Goal: Transaction & Acquisition: Purchase product/service

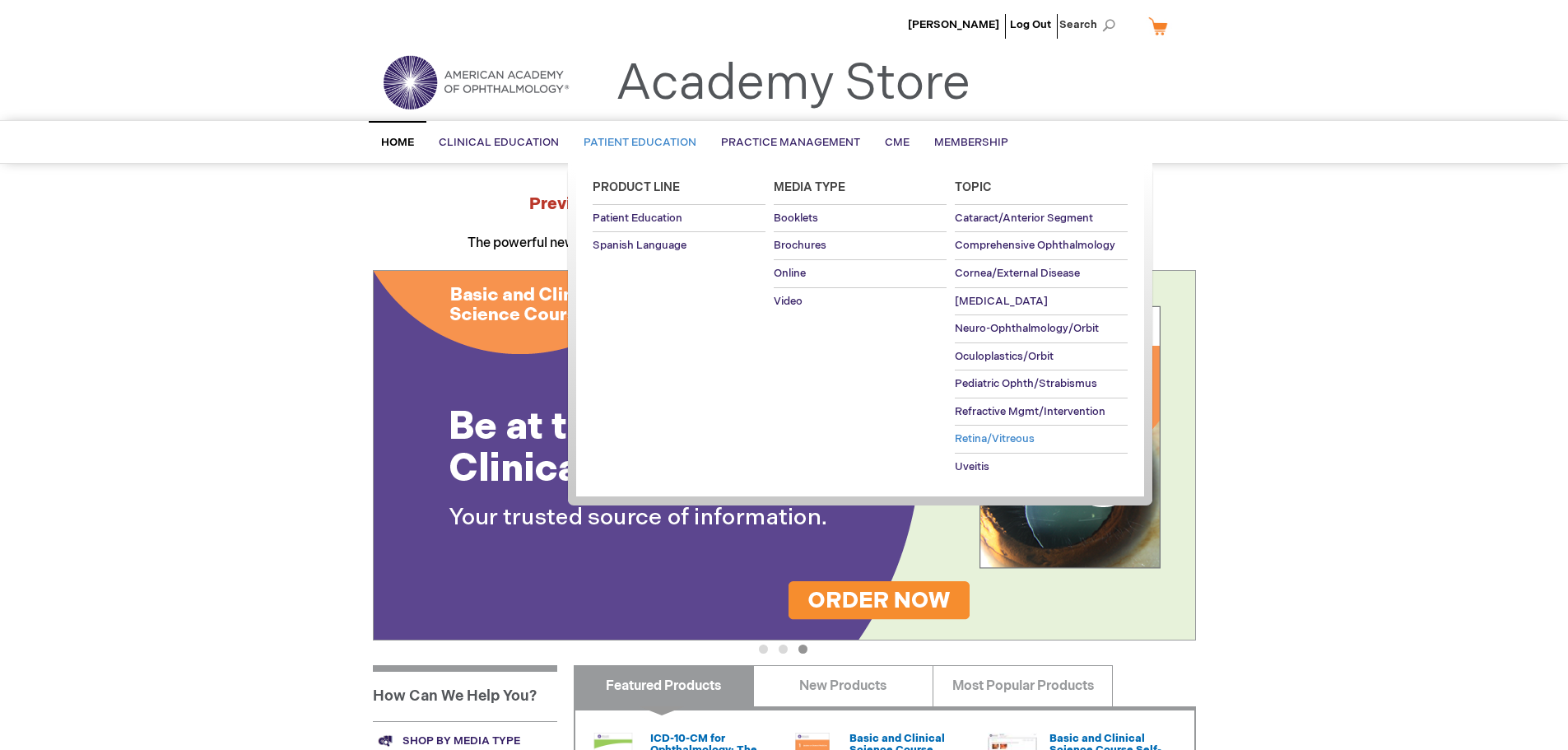
click at [993, 438] on span "Retina/Vitreous" at bounding box center [994, 439] width 80 height 13
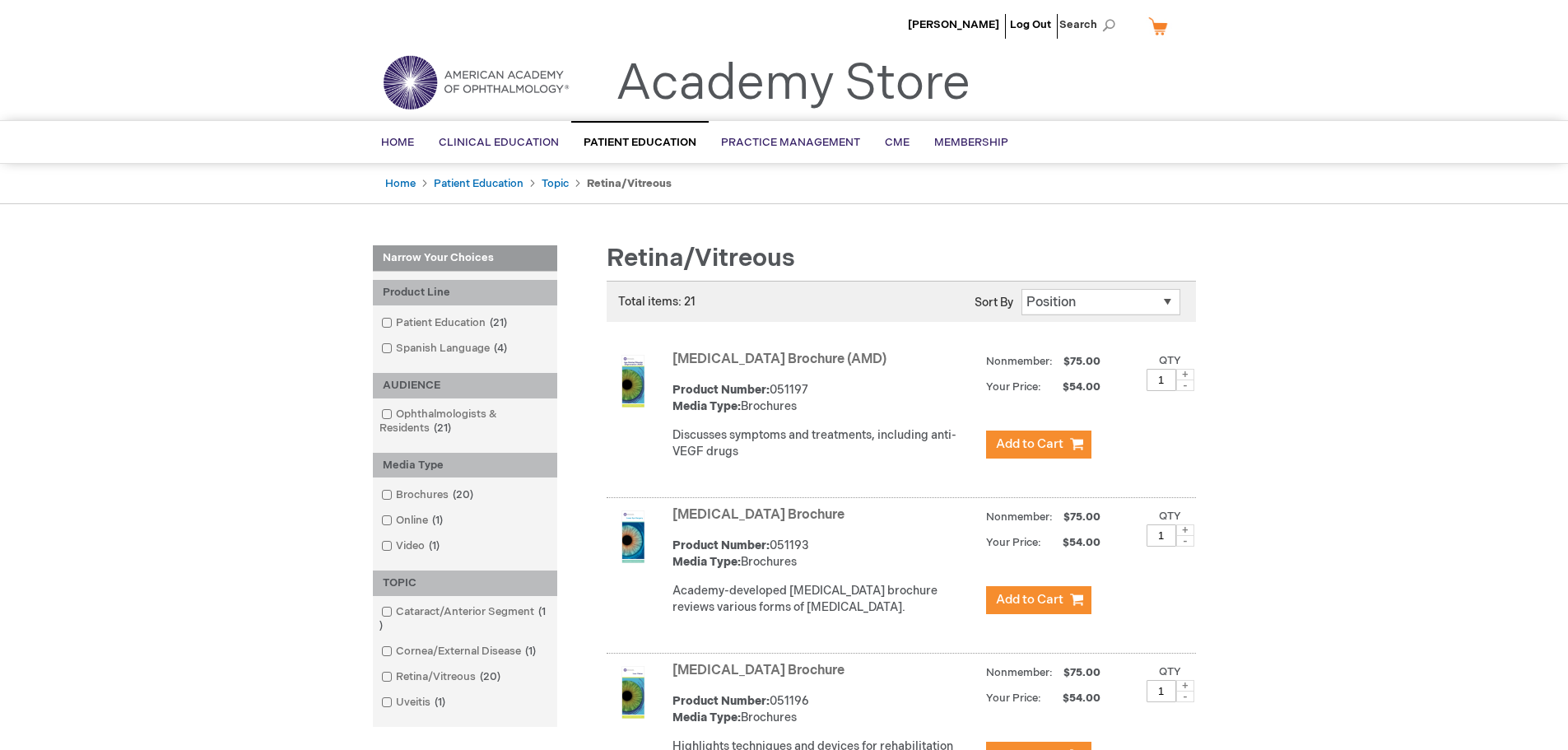
click at [728, 358] on link "[MEDICAL_DATA] Brochure (AMD)" at bounding box center [780, 360] width 214 height 16
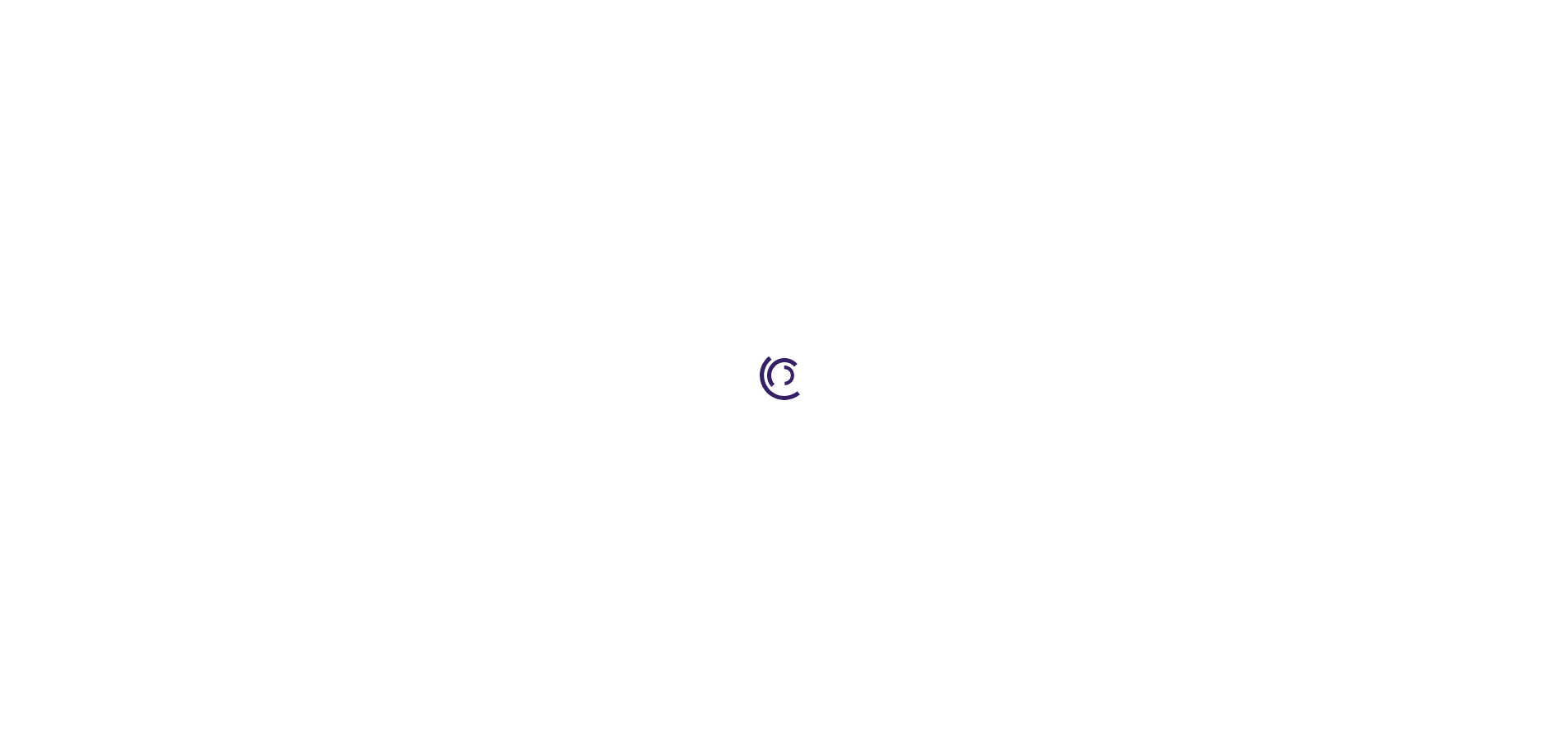
type input "1"
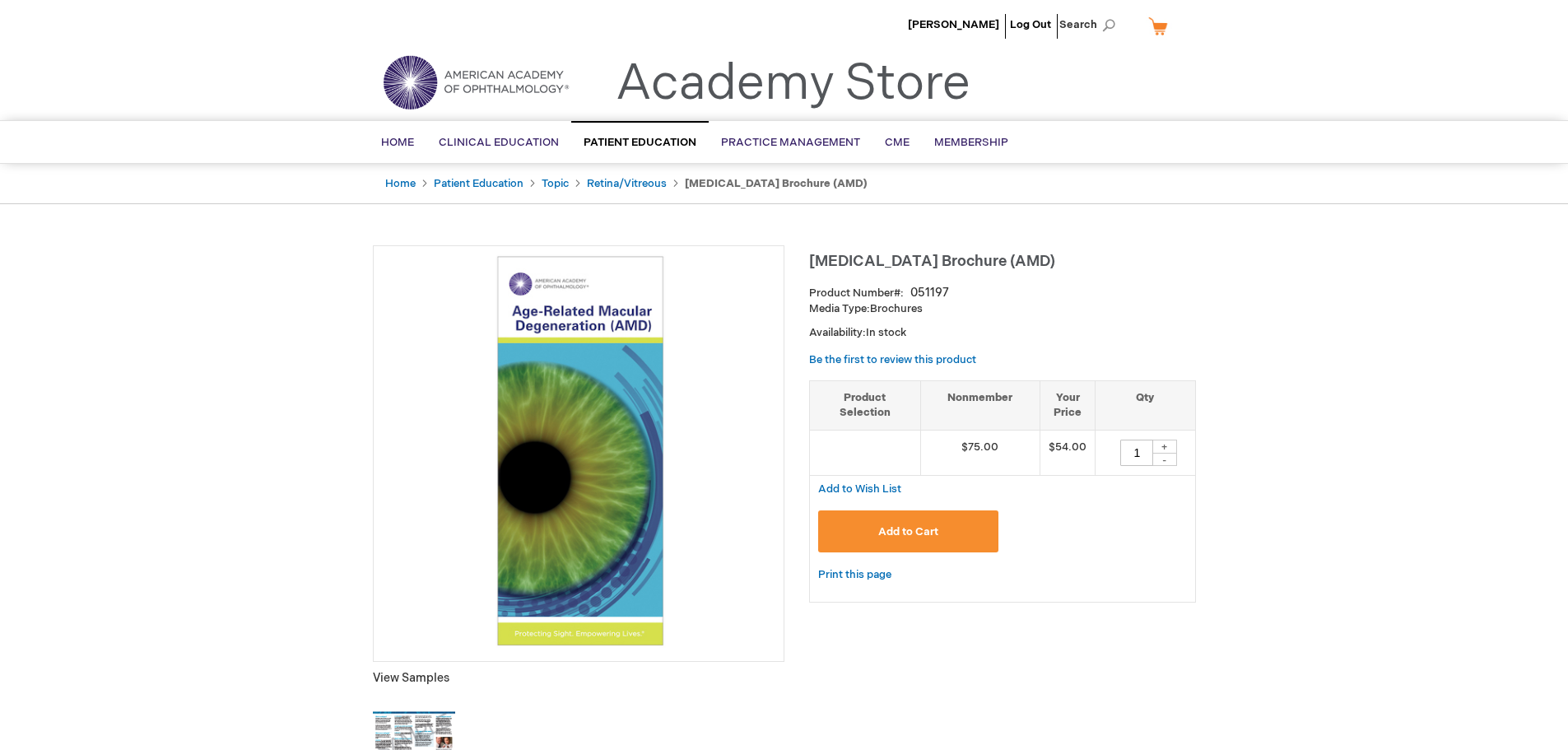
click at [861, 530] on button "Add to Cart" at bounding box center [909, 531] width 181 height 42
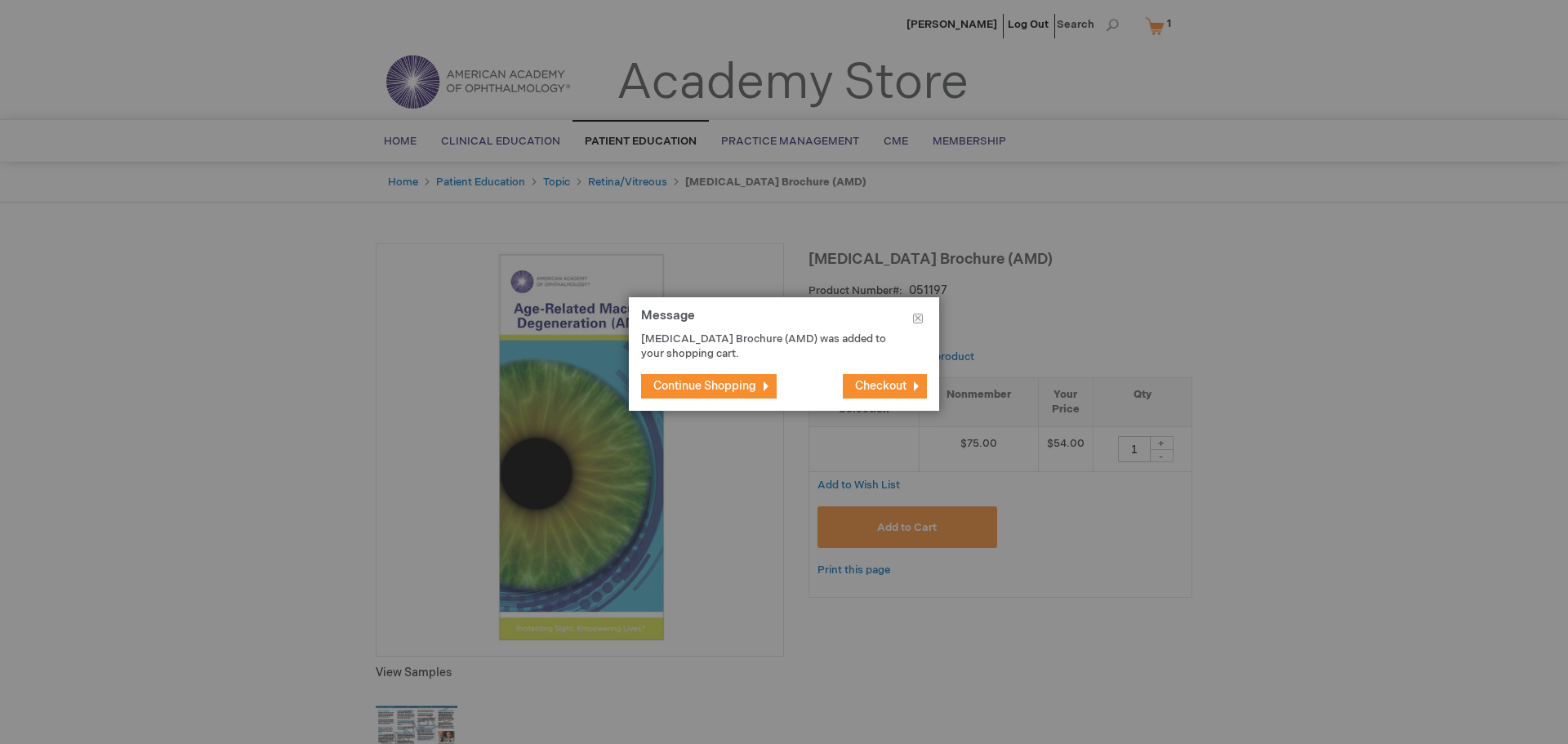
click at [716, 383] on span "Continue Shopping" at bounding box center [704, 386] width 103 height 14
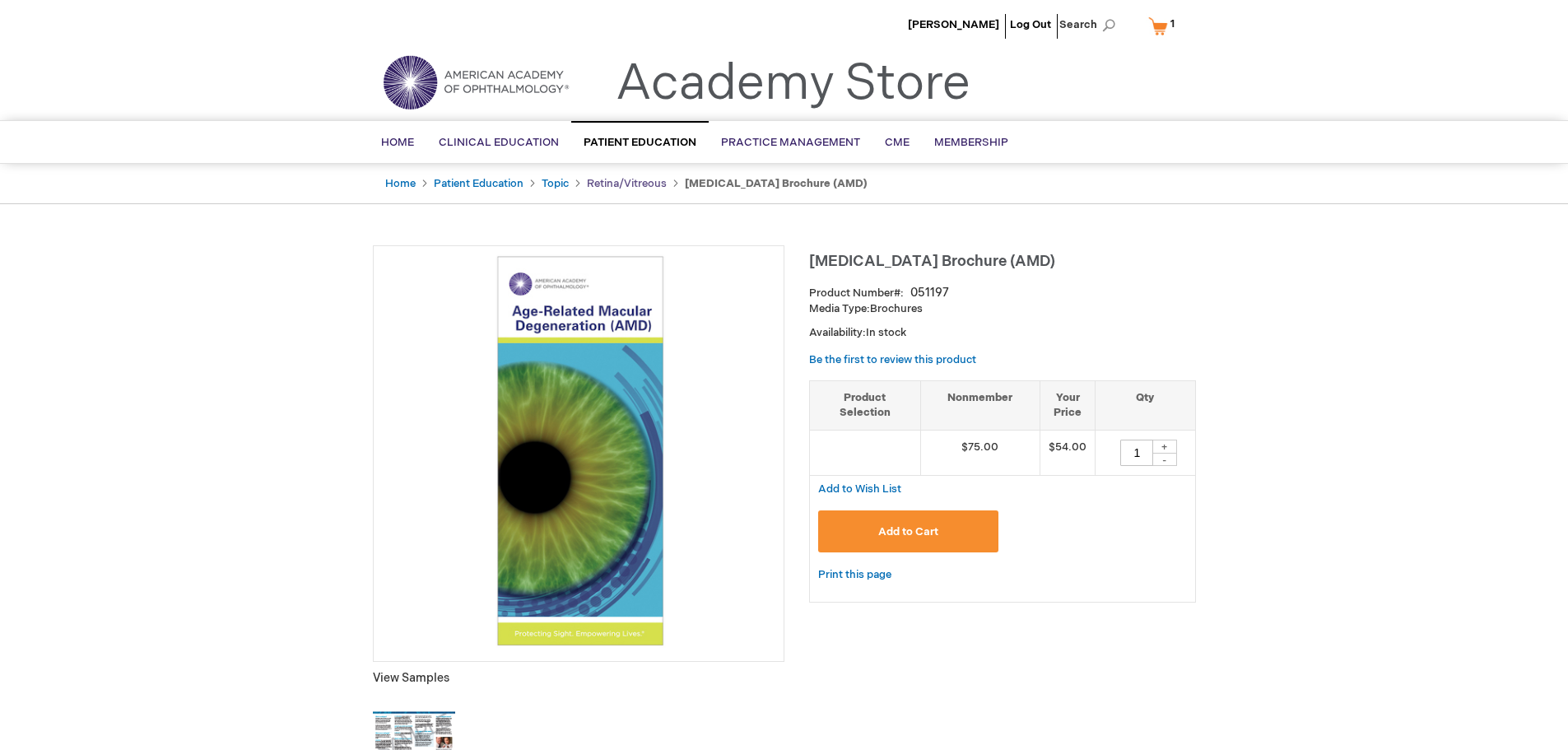
click at [608, 182] on link "Retina/Vitreous" at bounding box center [627, 183] width 80 height 13
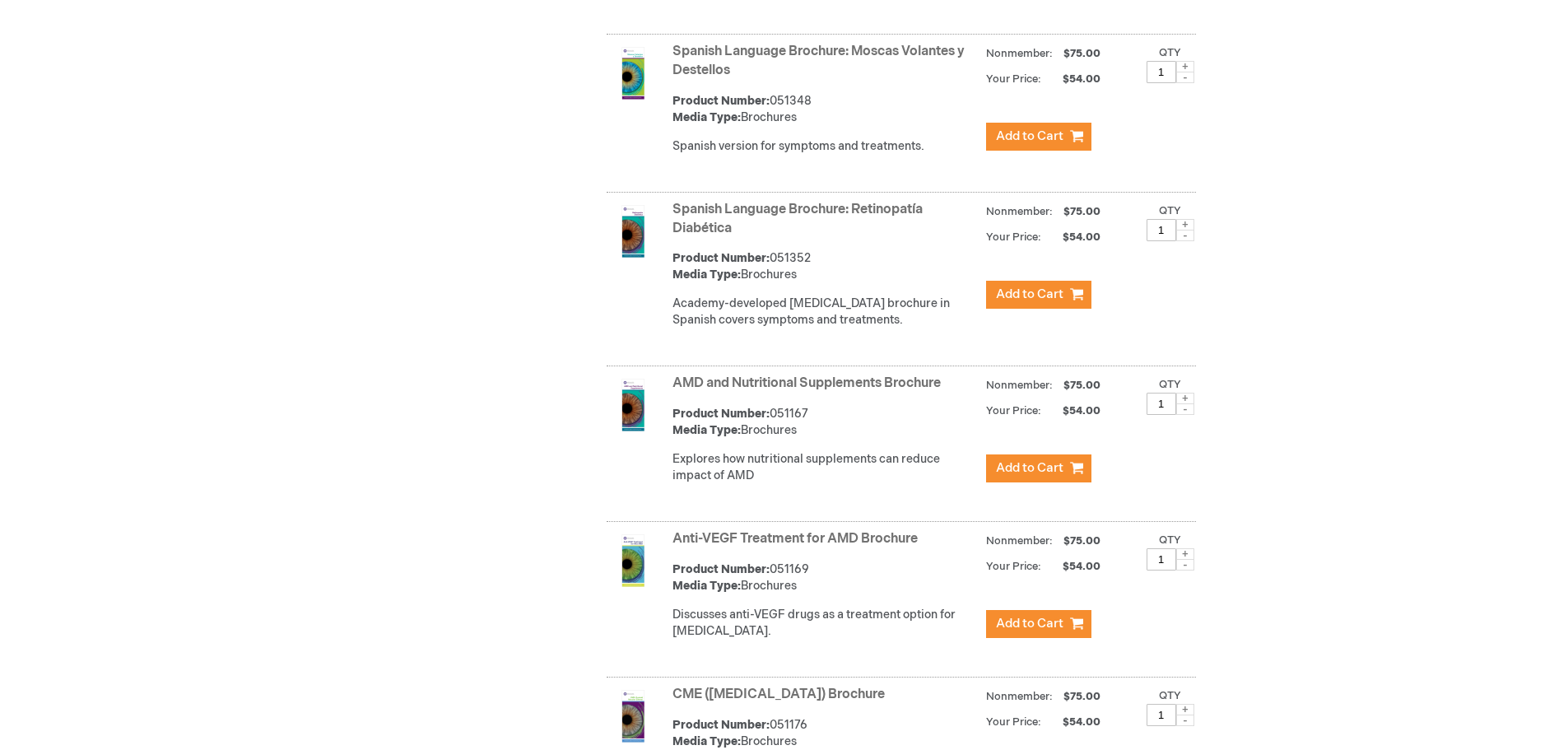
scroll to position [1894, 0]
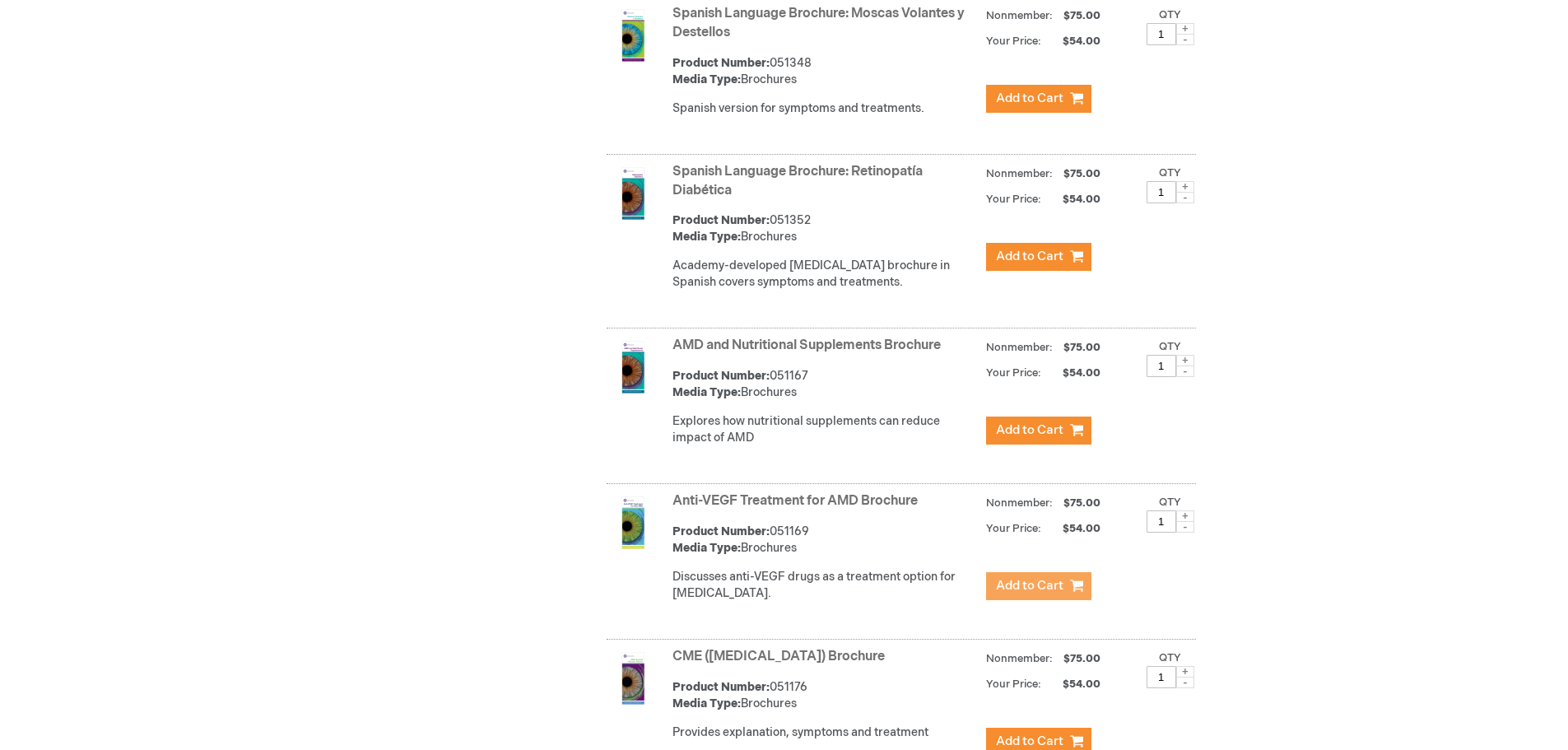
click at [1007, 598] on button "Add to Cart" at bounding box center [1038, 586] width 105 height 28
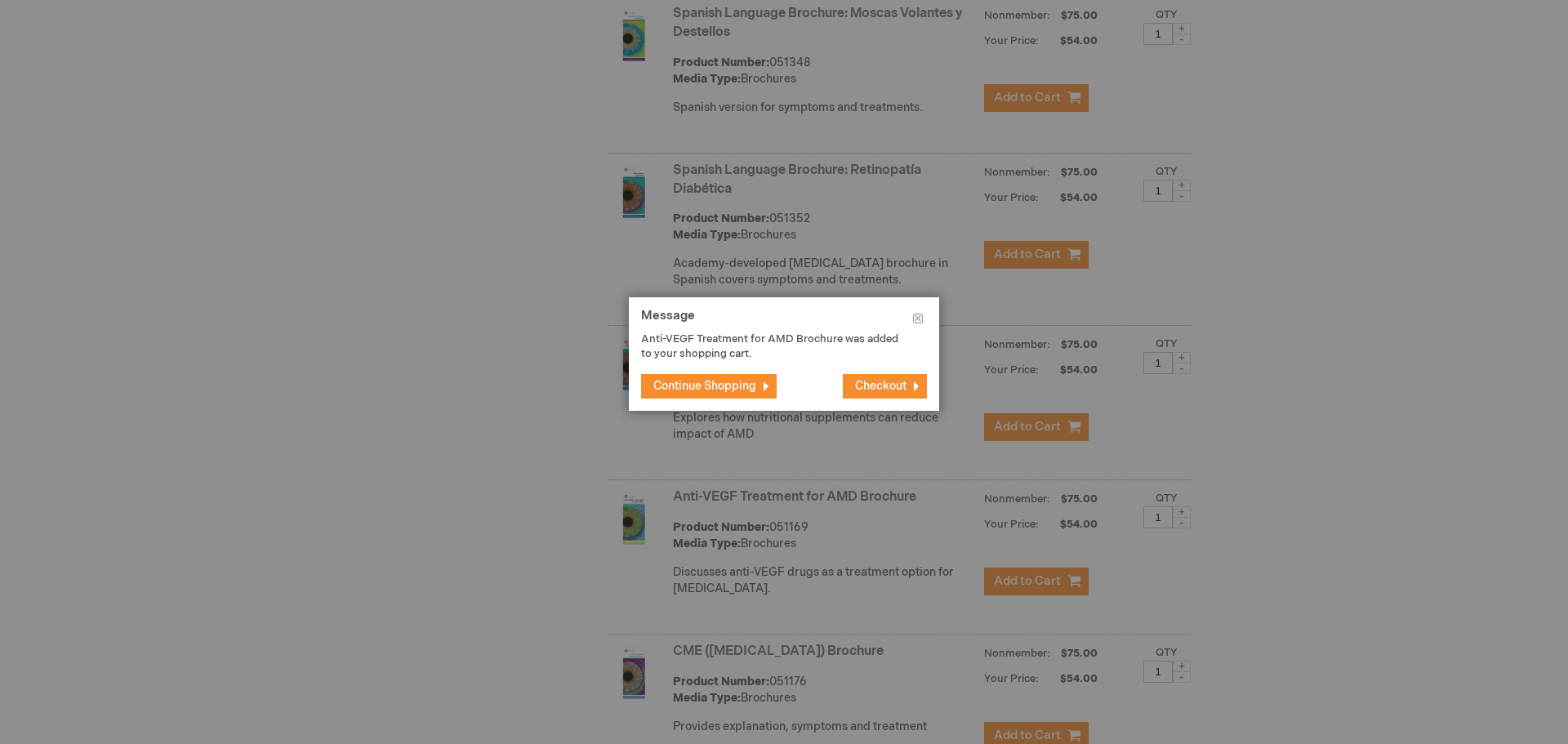
click at [698, 385] on span "Continue Shopping" at bounding box center [704, 386] width 103 height 14
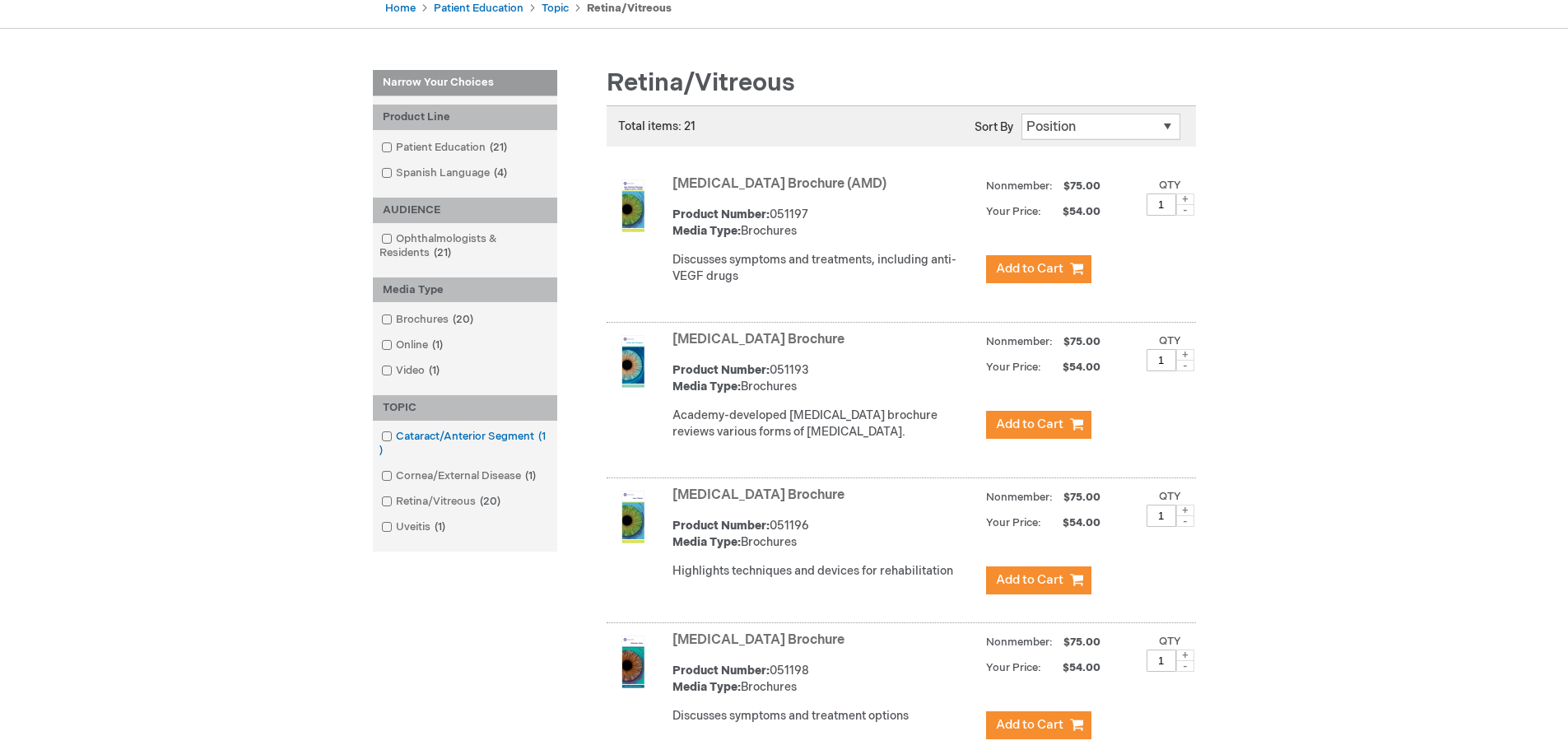
scroll to position [246, 0]
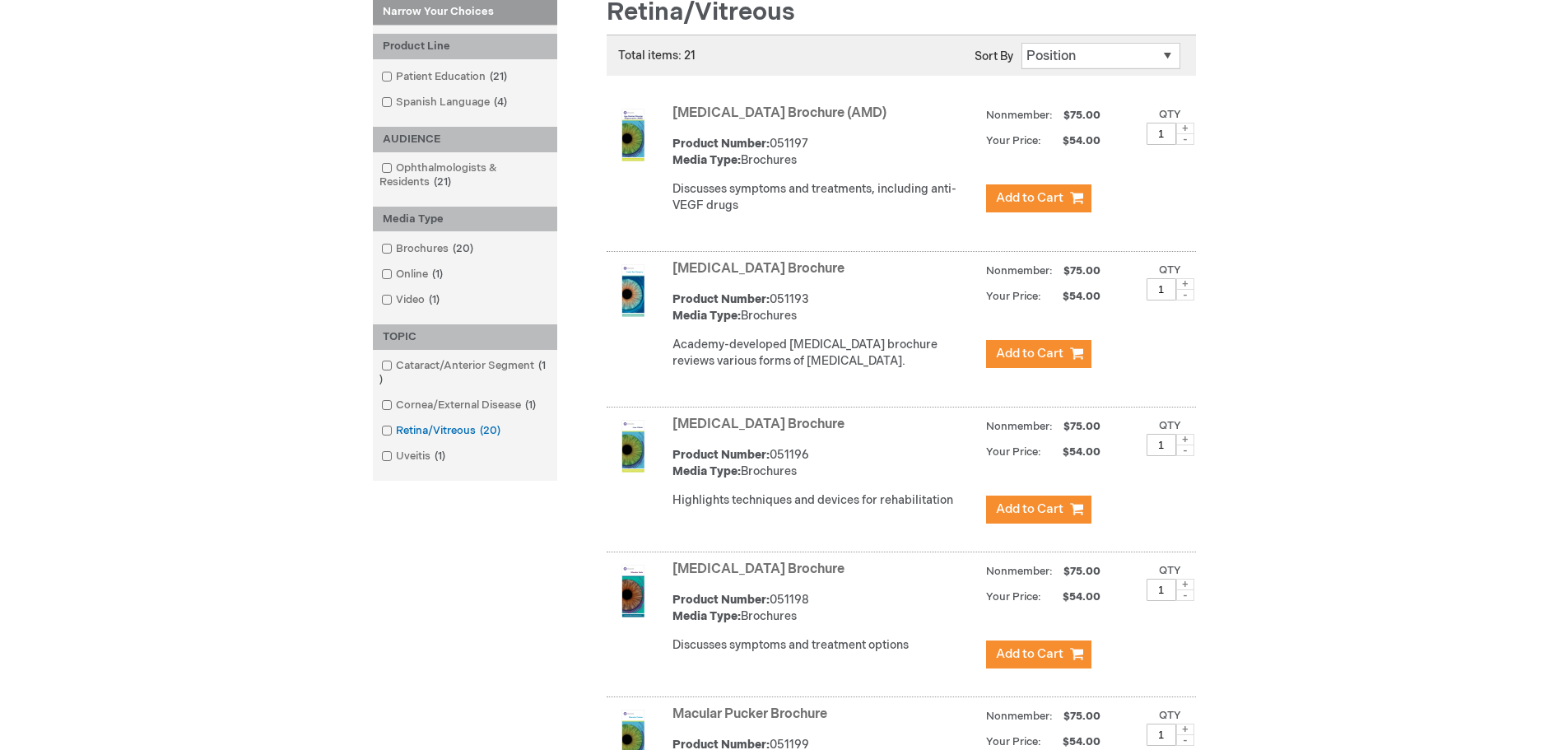
click at [387, 436] on link "Retina/Vitreous 20 items" at bounding box center [441, 432] width 130 height 16
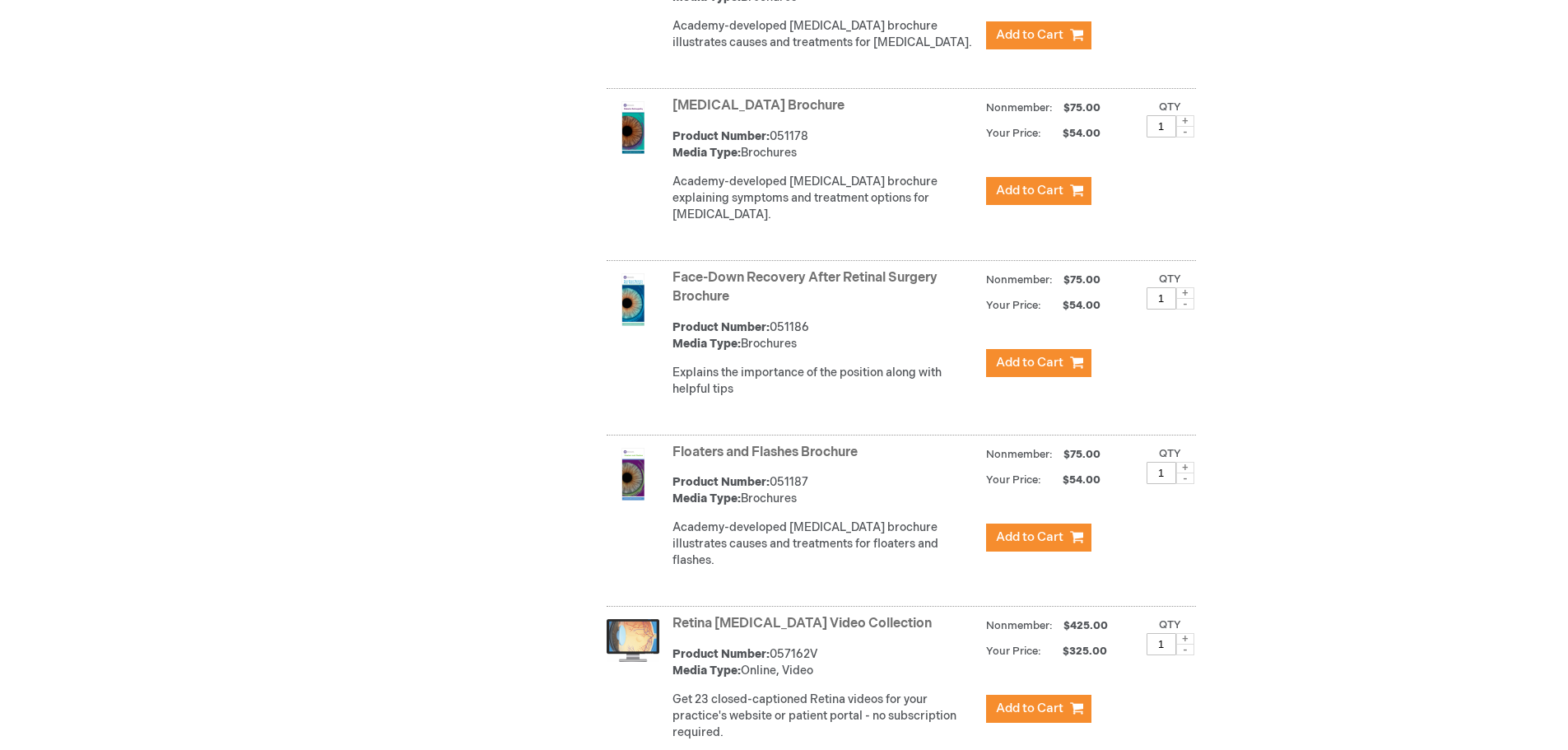
scroll to position [2733, 0]
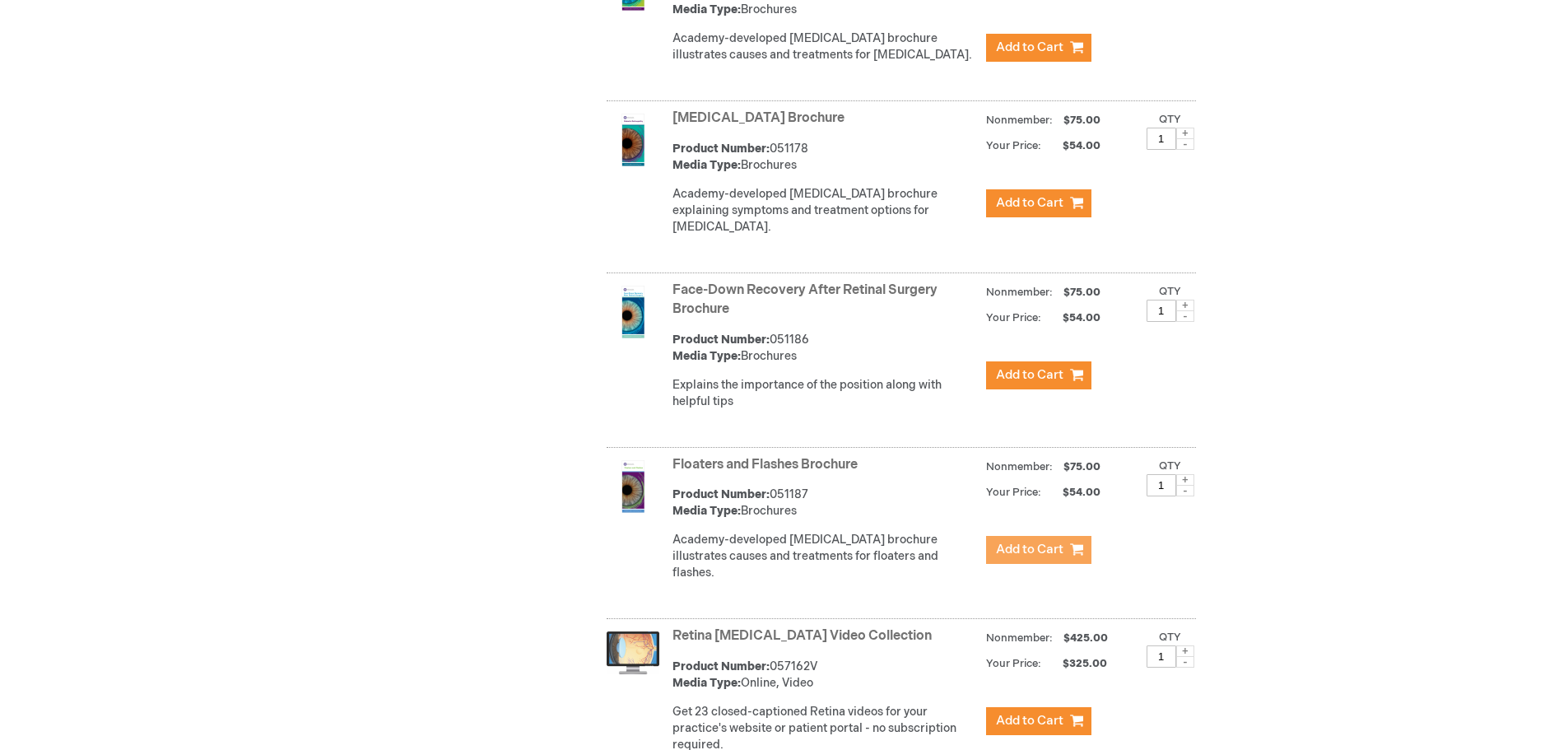
click at [1023, 551] on span "Add to Cart" at bounding box center [1030, 550] width 67 height 16
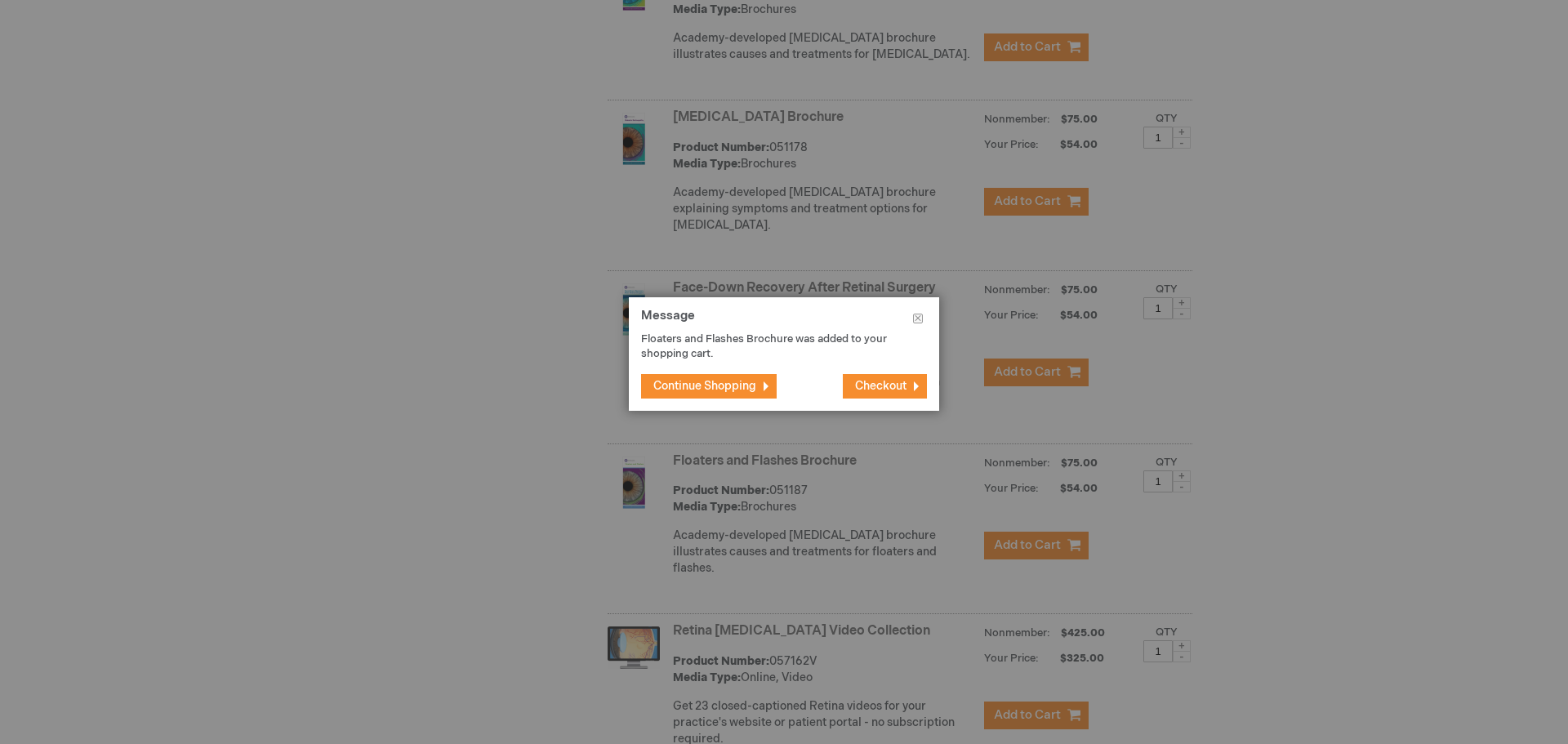
click at [695, 385] on span "Continue Shopping" at bounding box center [704, 386] width 103 height 14
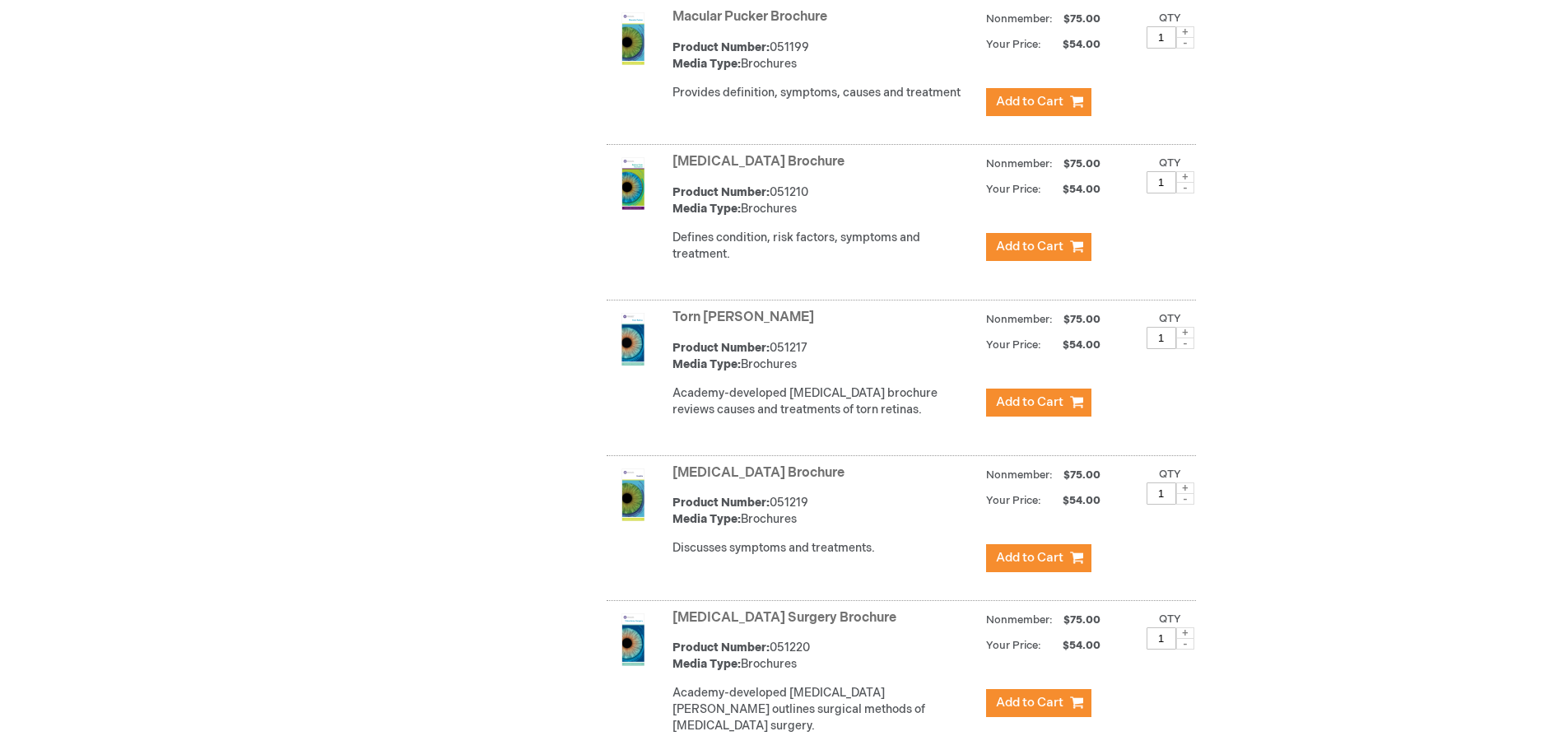
scroll to position [675, 0]
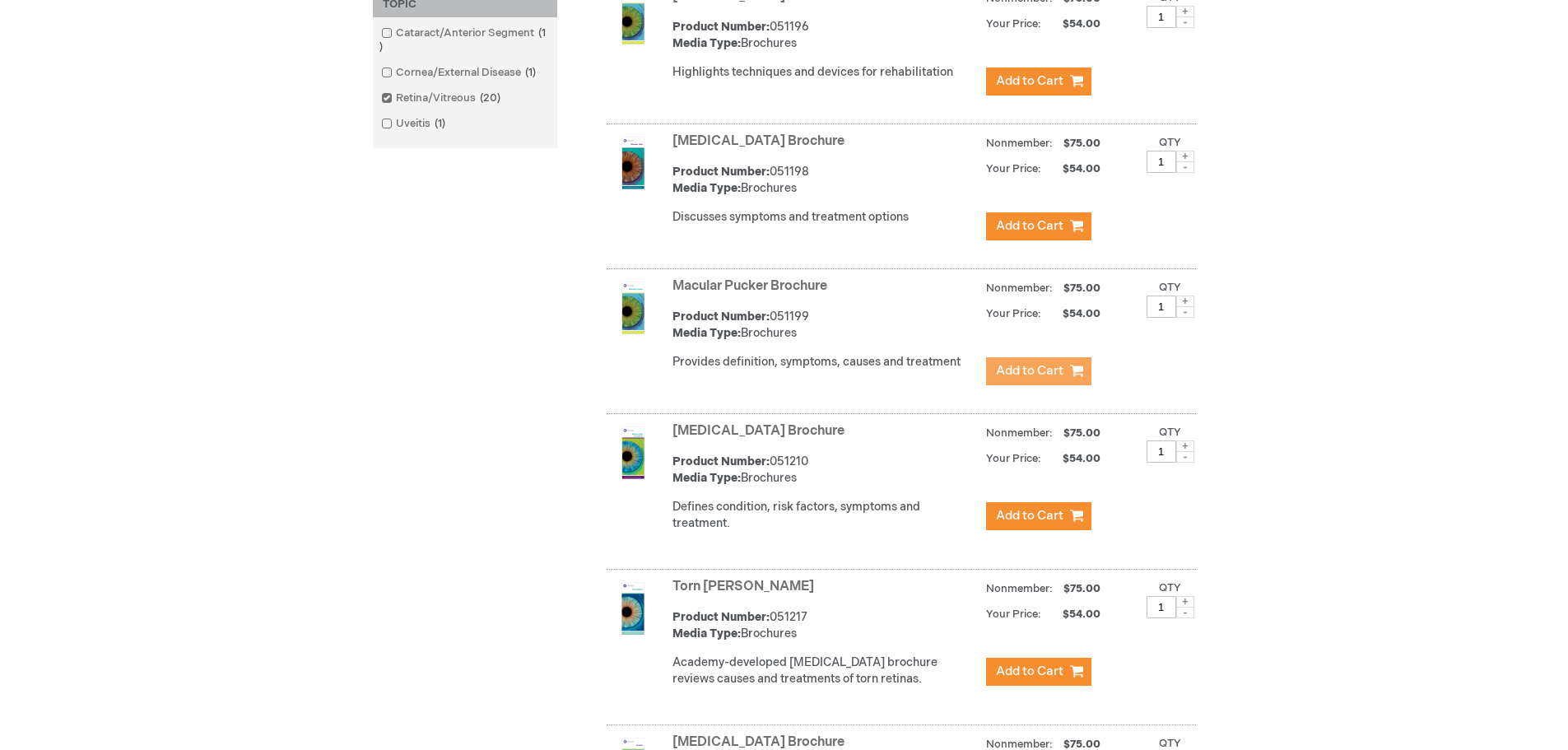
click at [1022, 379] on span "Add to Cart" at bounding box center [1030, 371] width 67 height 16
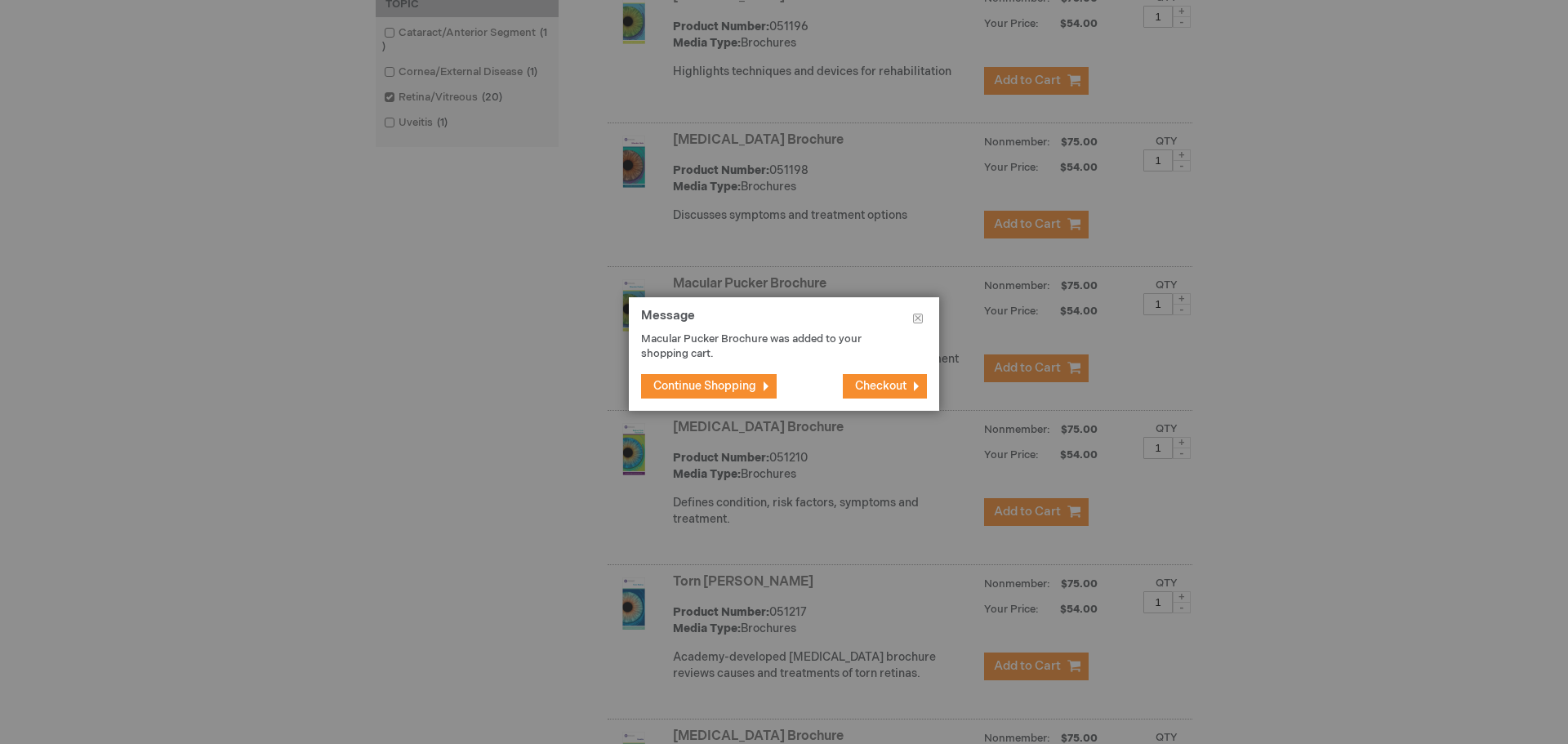
click at [748, 381] on span "Continue Shopping" at bounding box center [704, 386] width 103 height 14
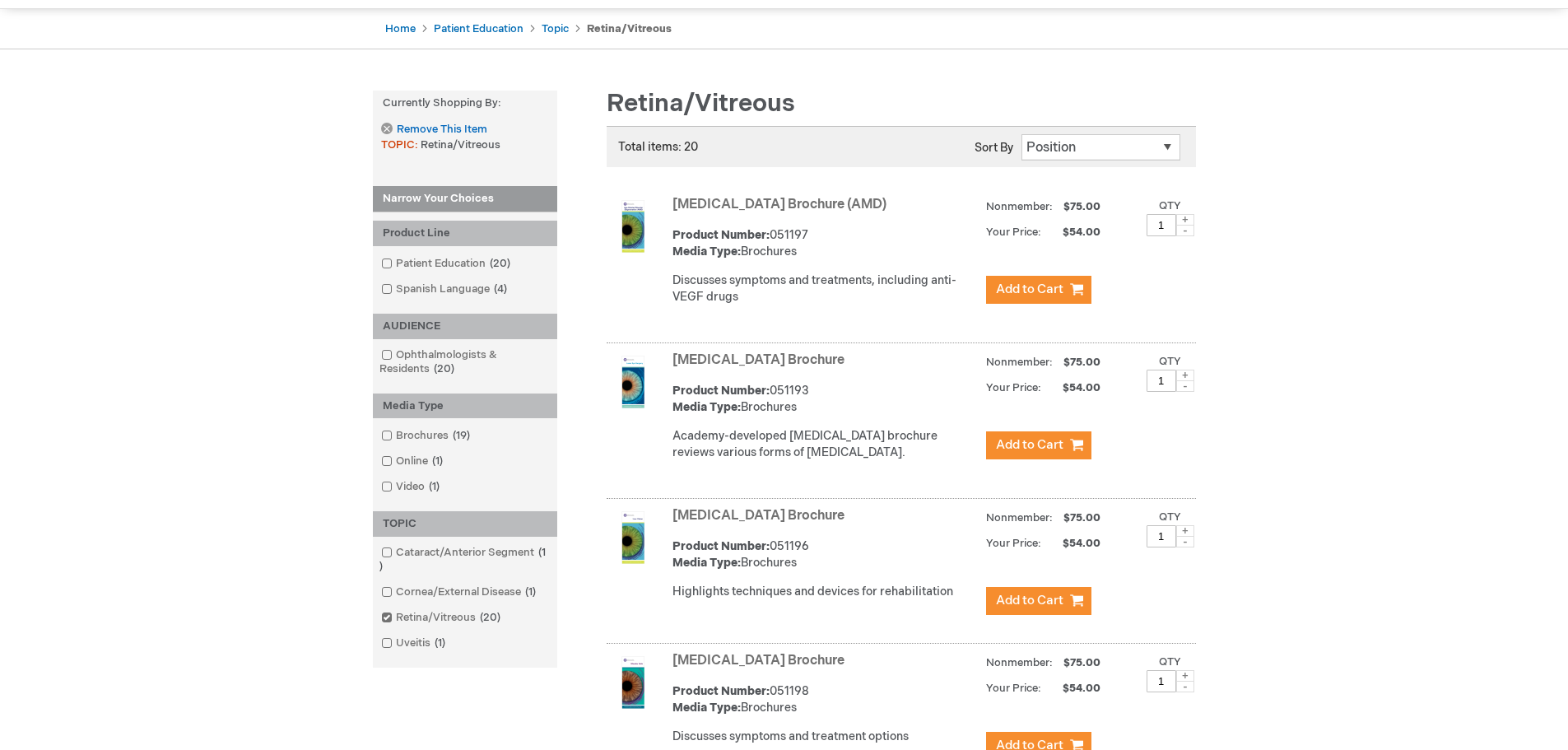
scroll to position [0, 0]
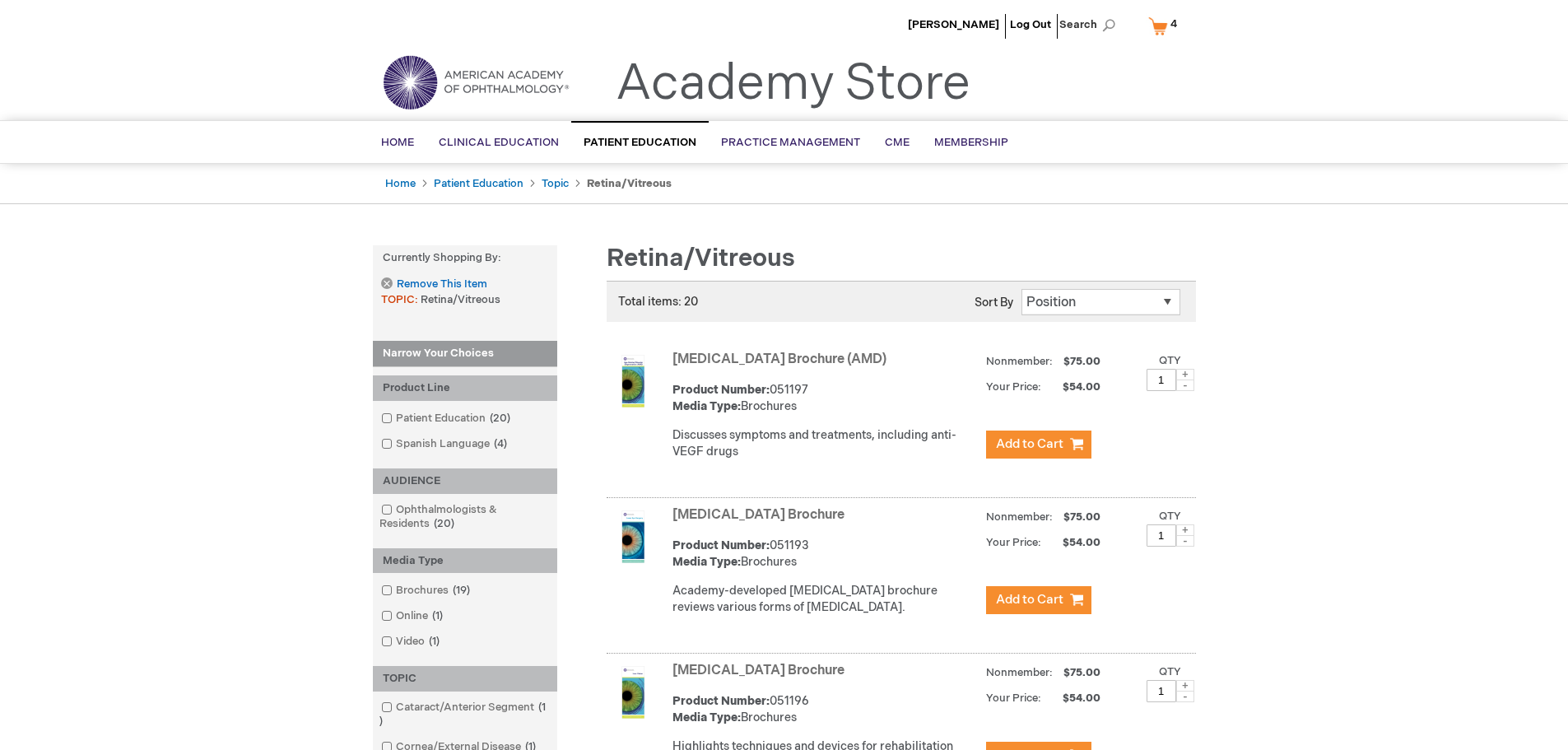
click at [1161, 25] on link "My Cart 4 4 items" at bounding box center [1166, 26] width 42 height 29
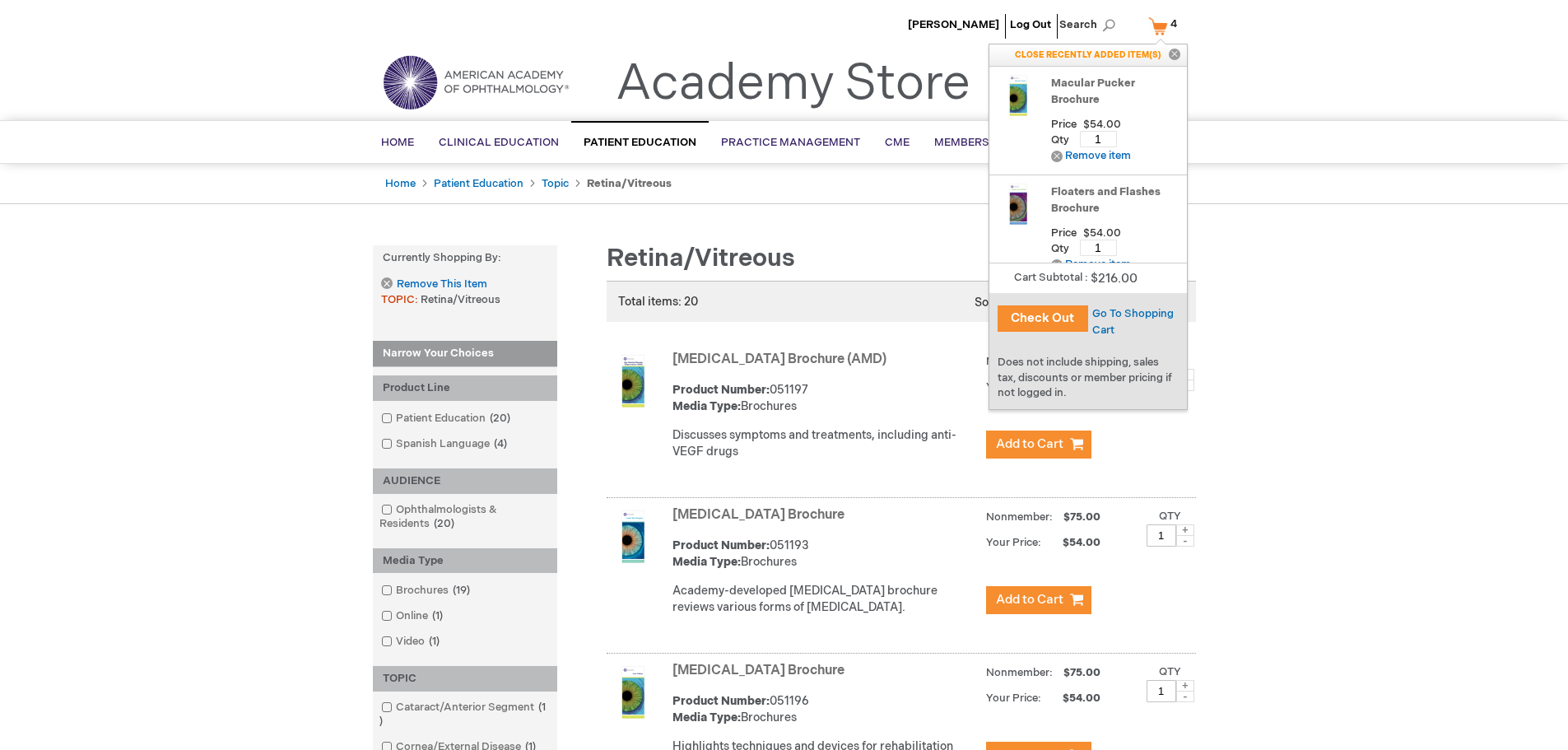
click at [1054, 319] on button "Check Out" at bounding box center [1043, 318] width 90 height 27
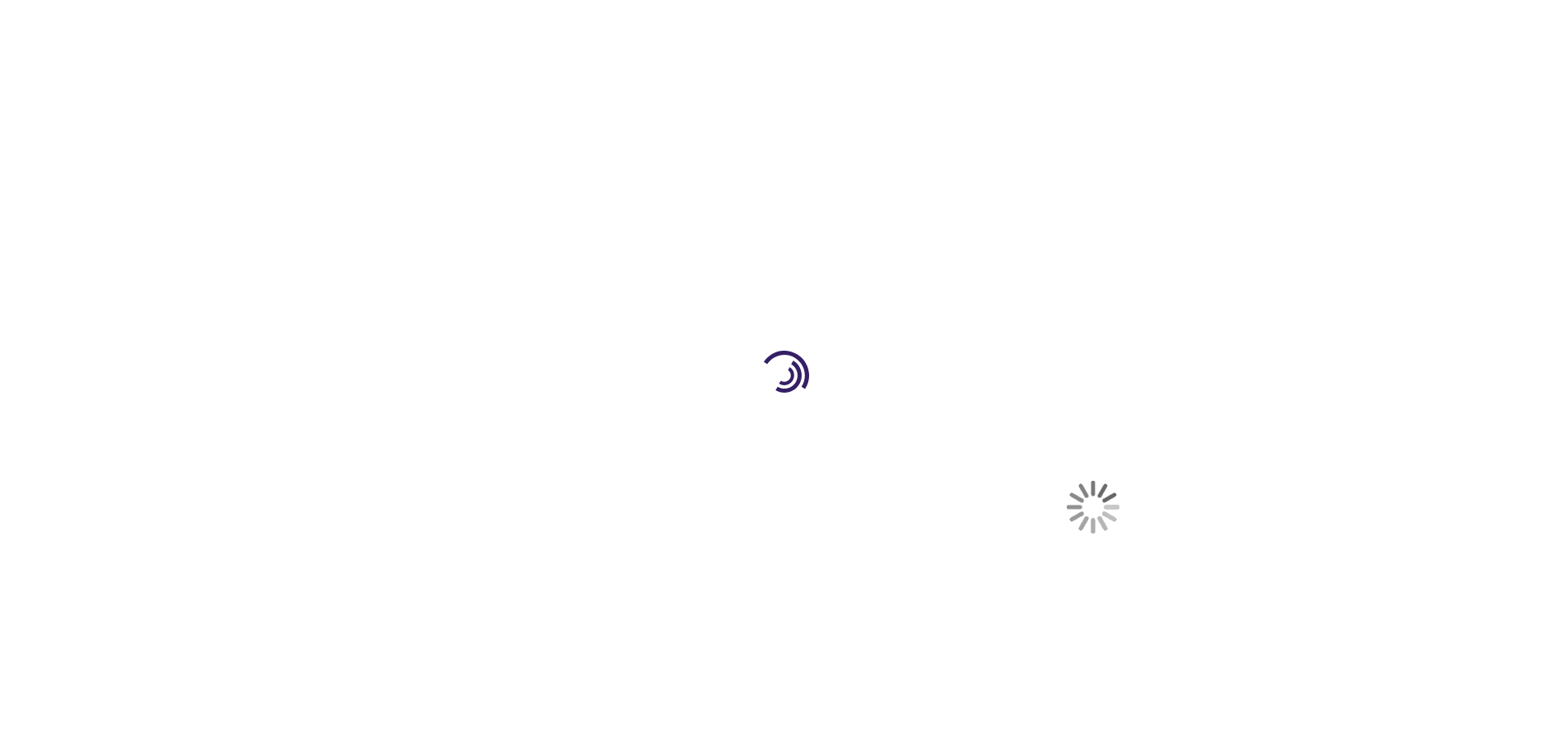
select select "US"
select select "43"
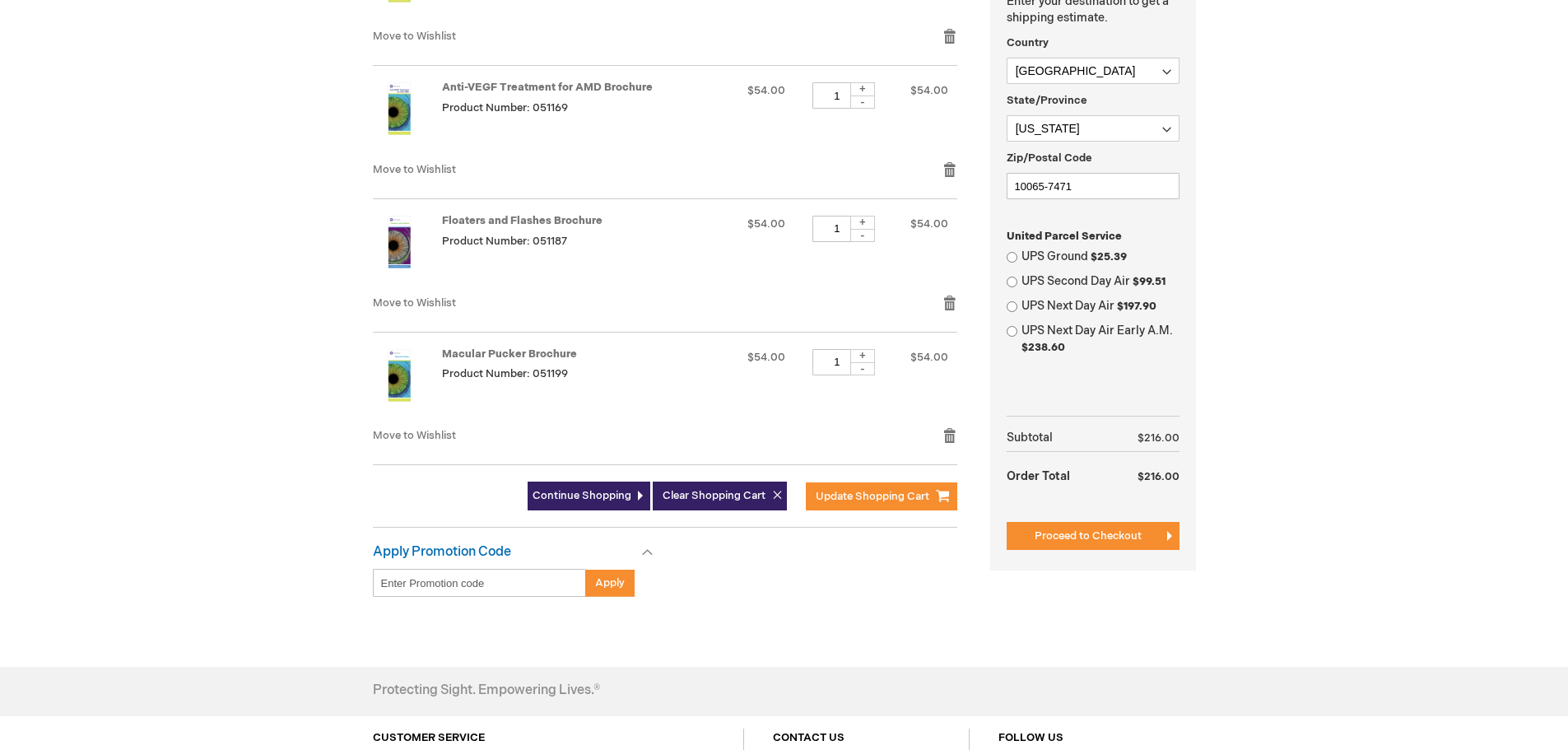
scroll to position [412, 0]
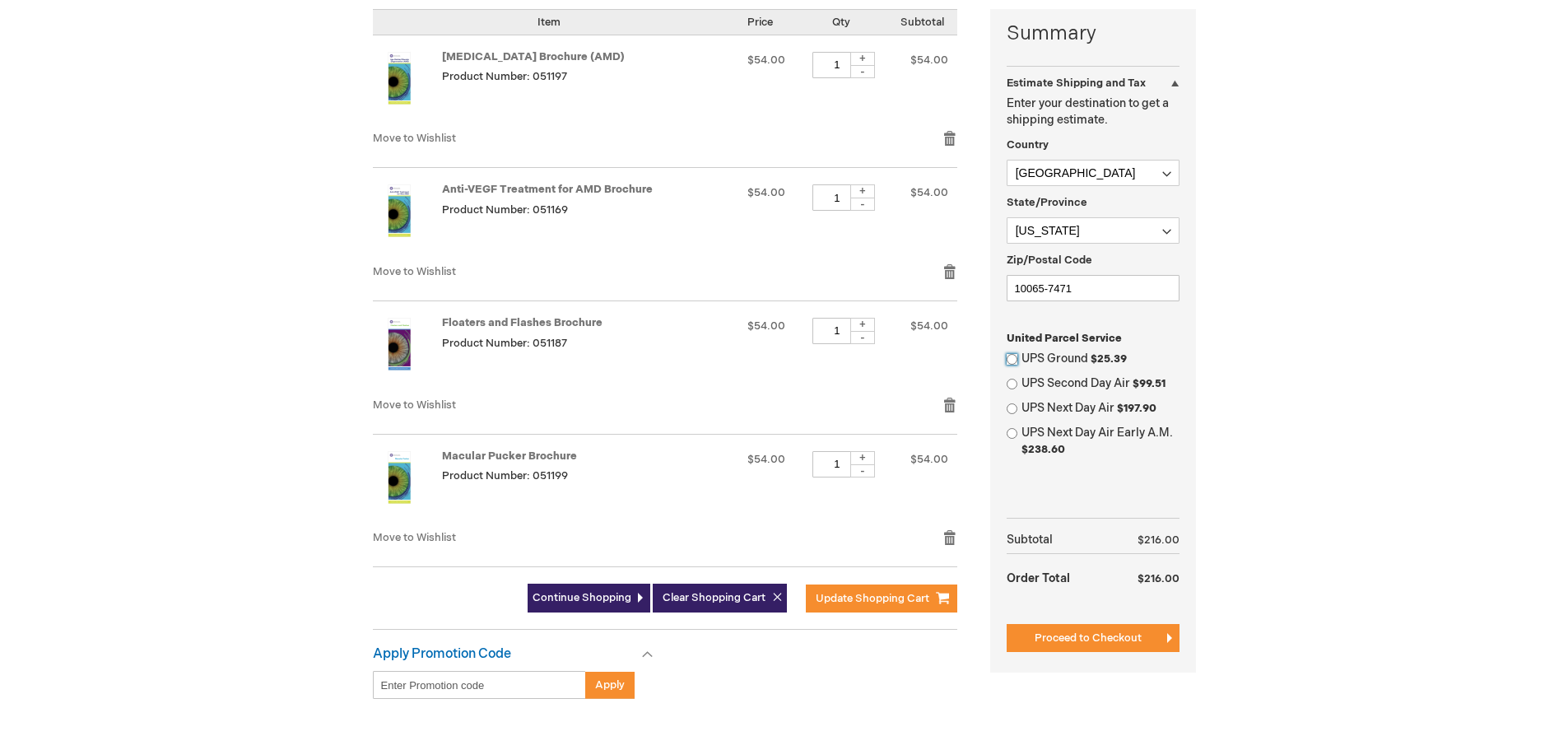
click at [1013, 361] on input "UPS Ground $25.39" at bounding box center [1012, 359] width 11 height 11
radio input "true"
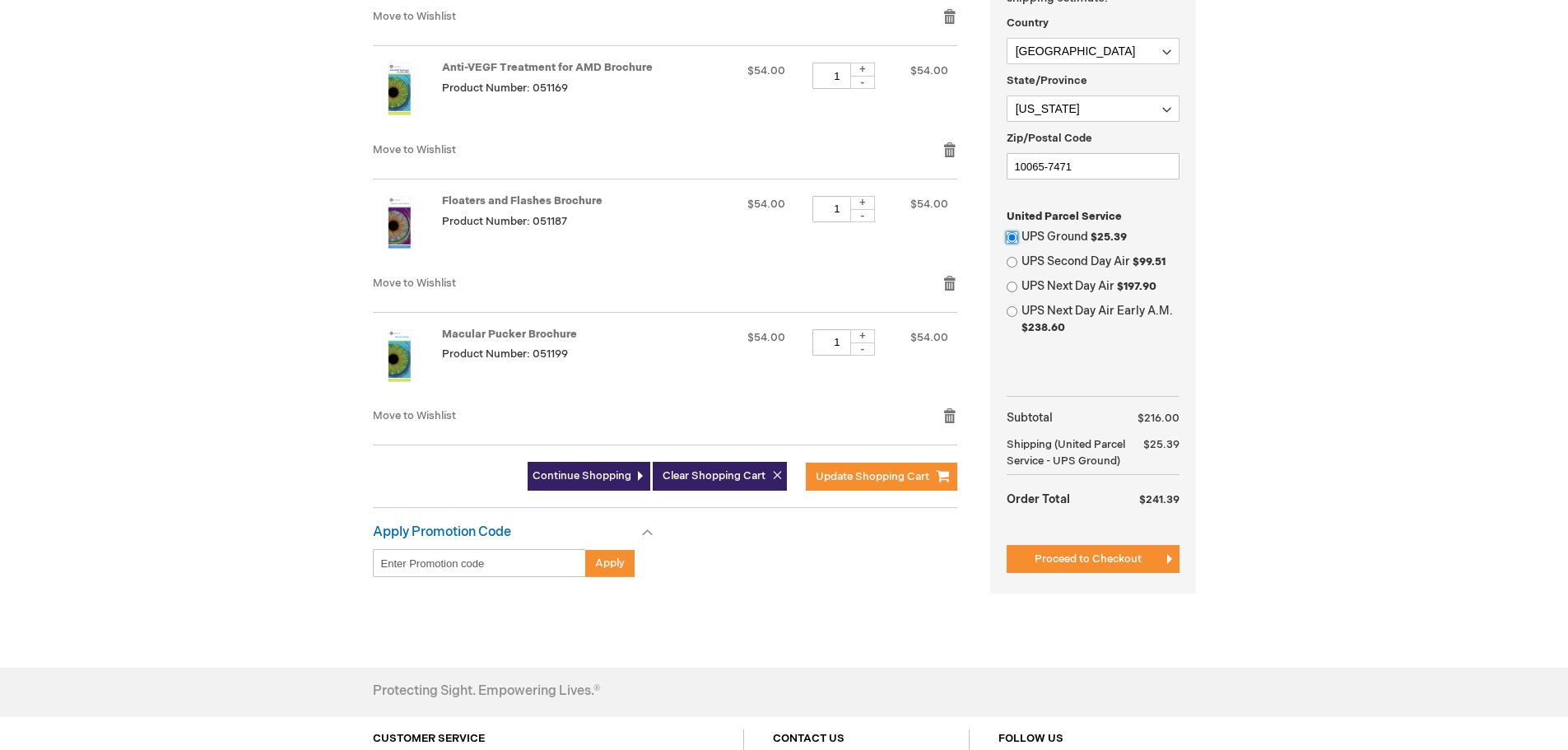
scroll to position [659, 0]
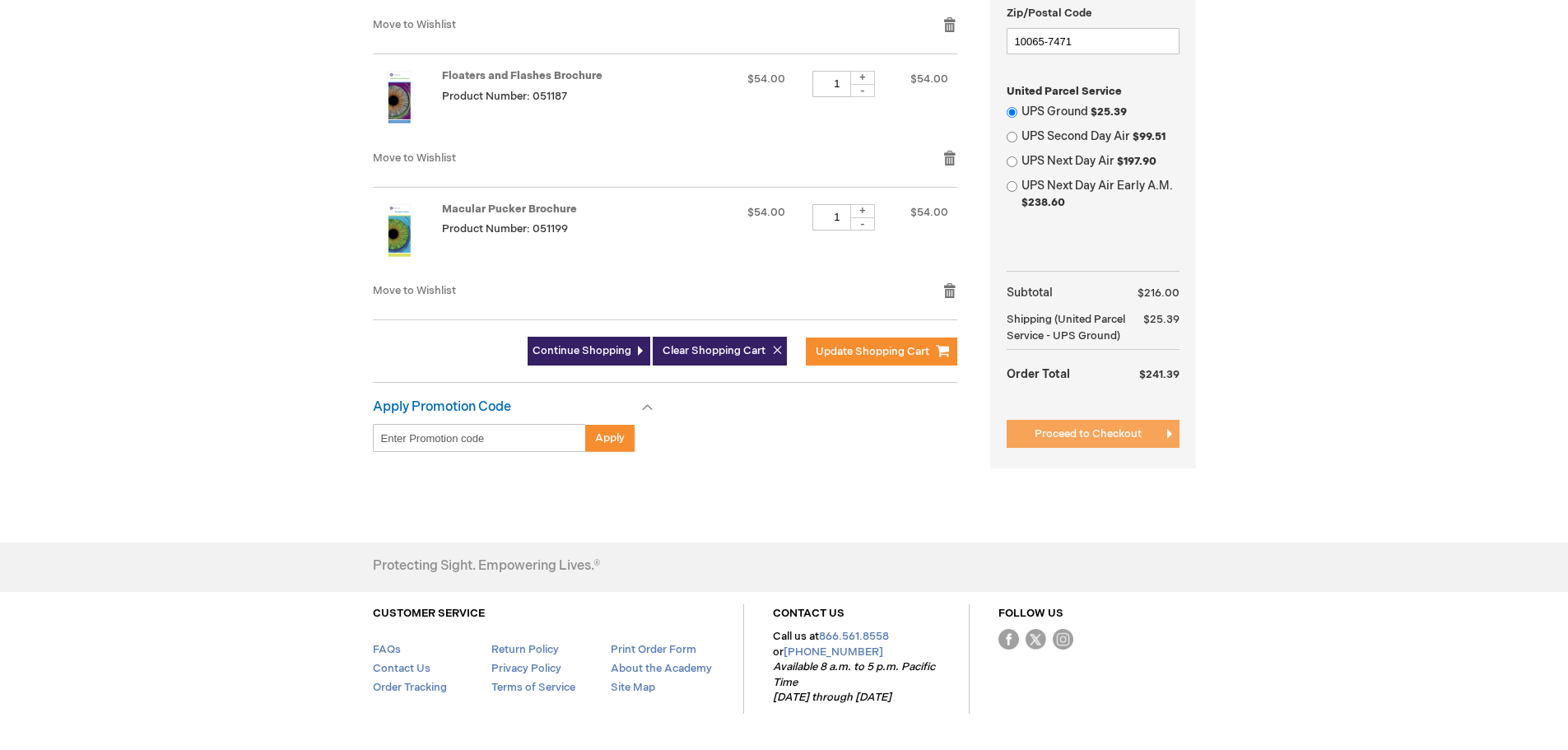
click at [1117, 428] on span "Proceed to Checkout" at bounding box center [1087, 433] width 107 height 13
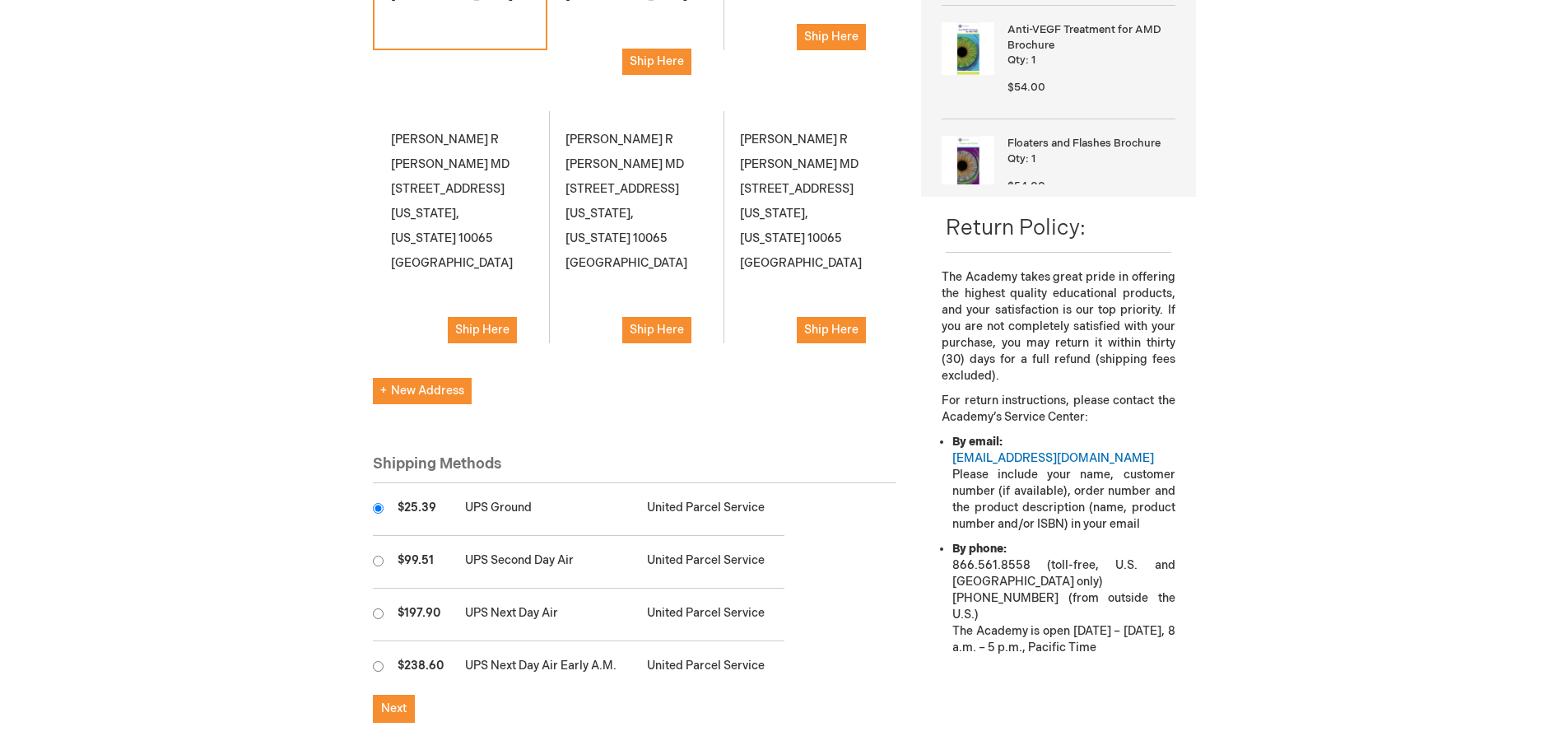
scroll to position [659, 0]
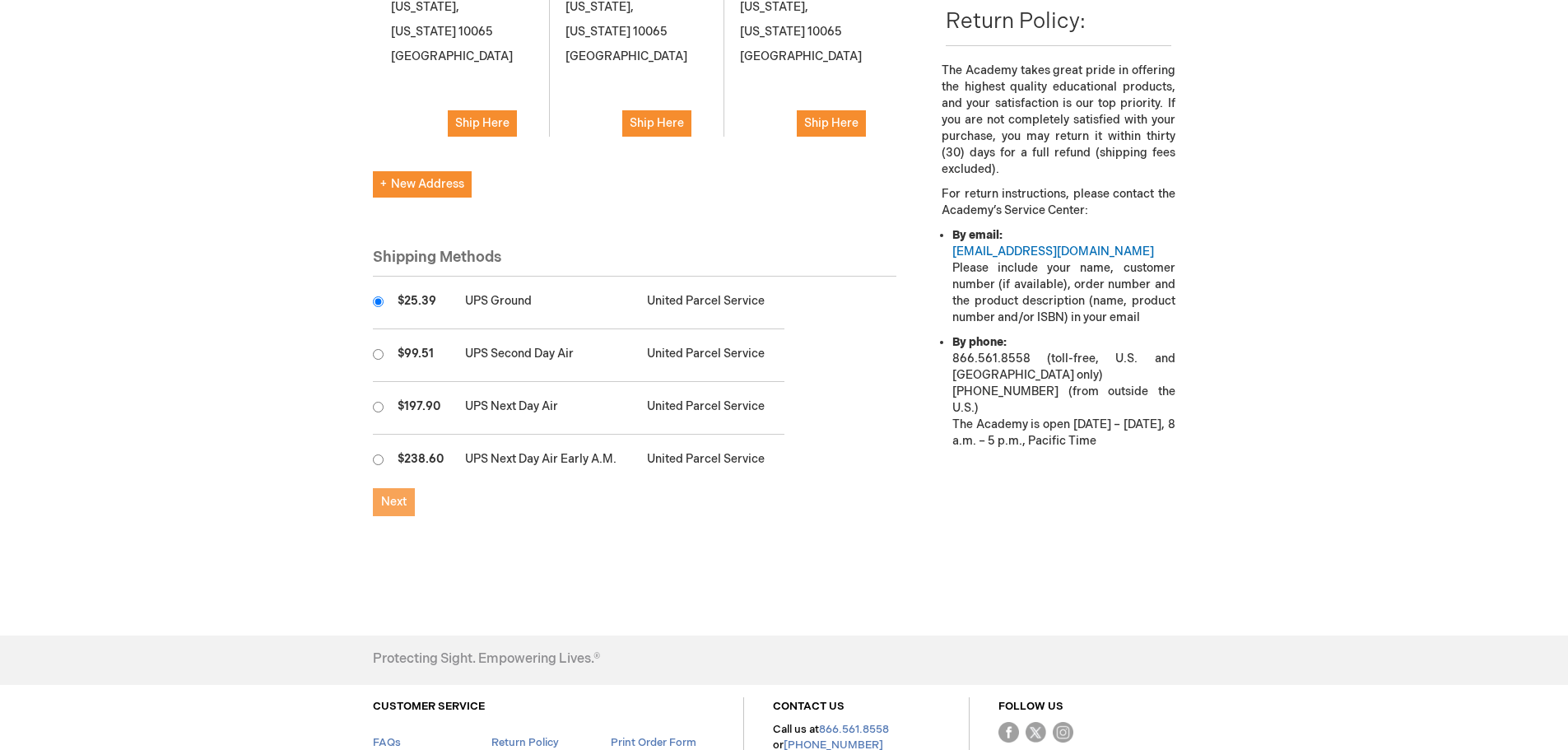
click at [402, 495] on span "Next" at bounding box center [393, 502] width 26 height 14
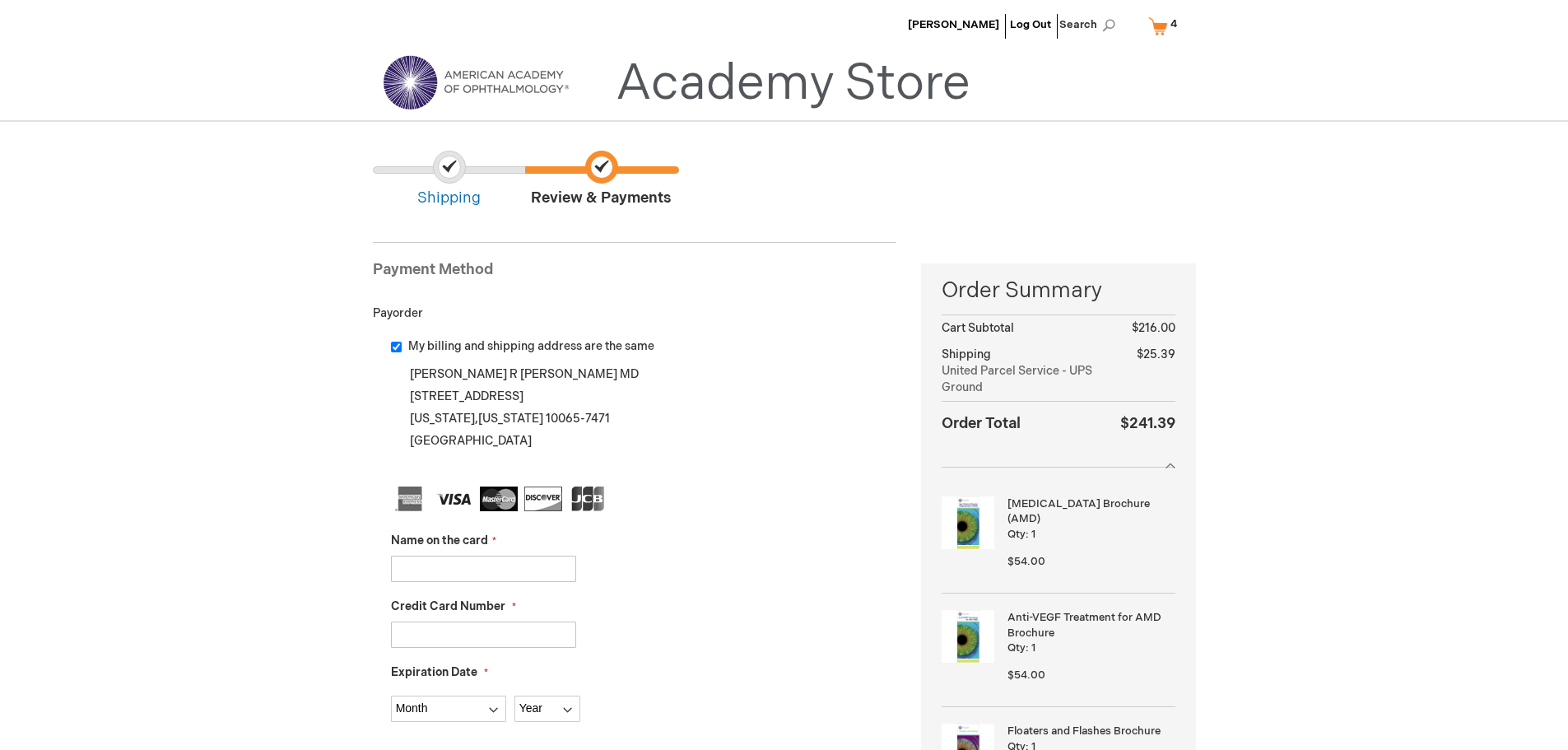
click at [394, 352] on input "My billing and shipping address are the same" at bounding box center [396, 347] width 11 height 11
checkbox input "false"
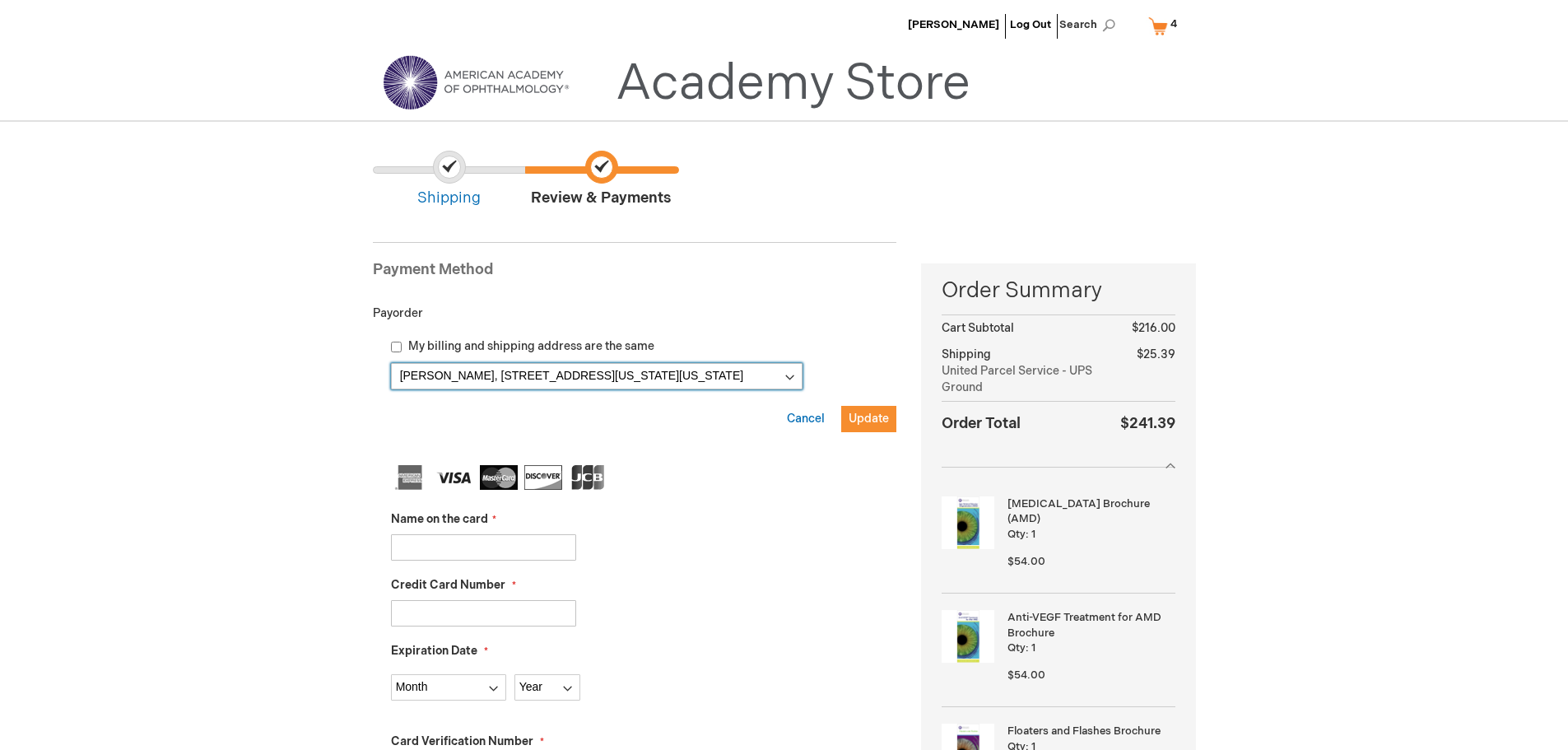
click at [788, 381] on select "Gaetano Barile, 210 E 64th St , New York, New York 10065-7471, United States Ga…" at bounding box center [597, 377] width 412 height 27
click at [788, 379] on select "Gaetano Barile, 210 E 64th St , New York, New York 10065-7471, United States Ga…" at bounding box center [597, 377] width 412 height 27
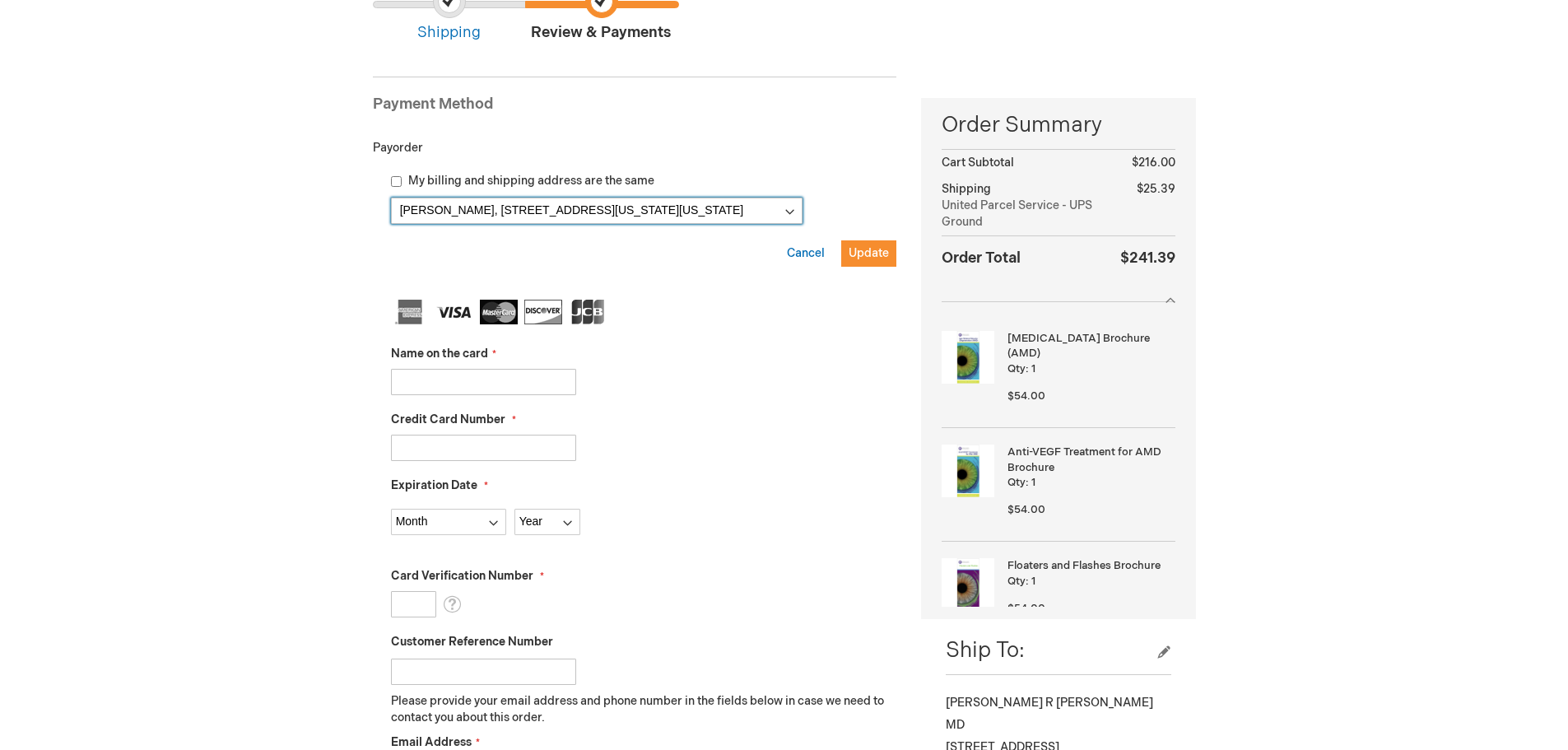
scroll to position [165, 0]
click at [539, 387] on input "Name on the card" at bounding box center [483, 383] width 186 height 27
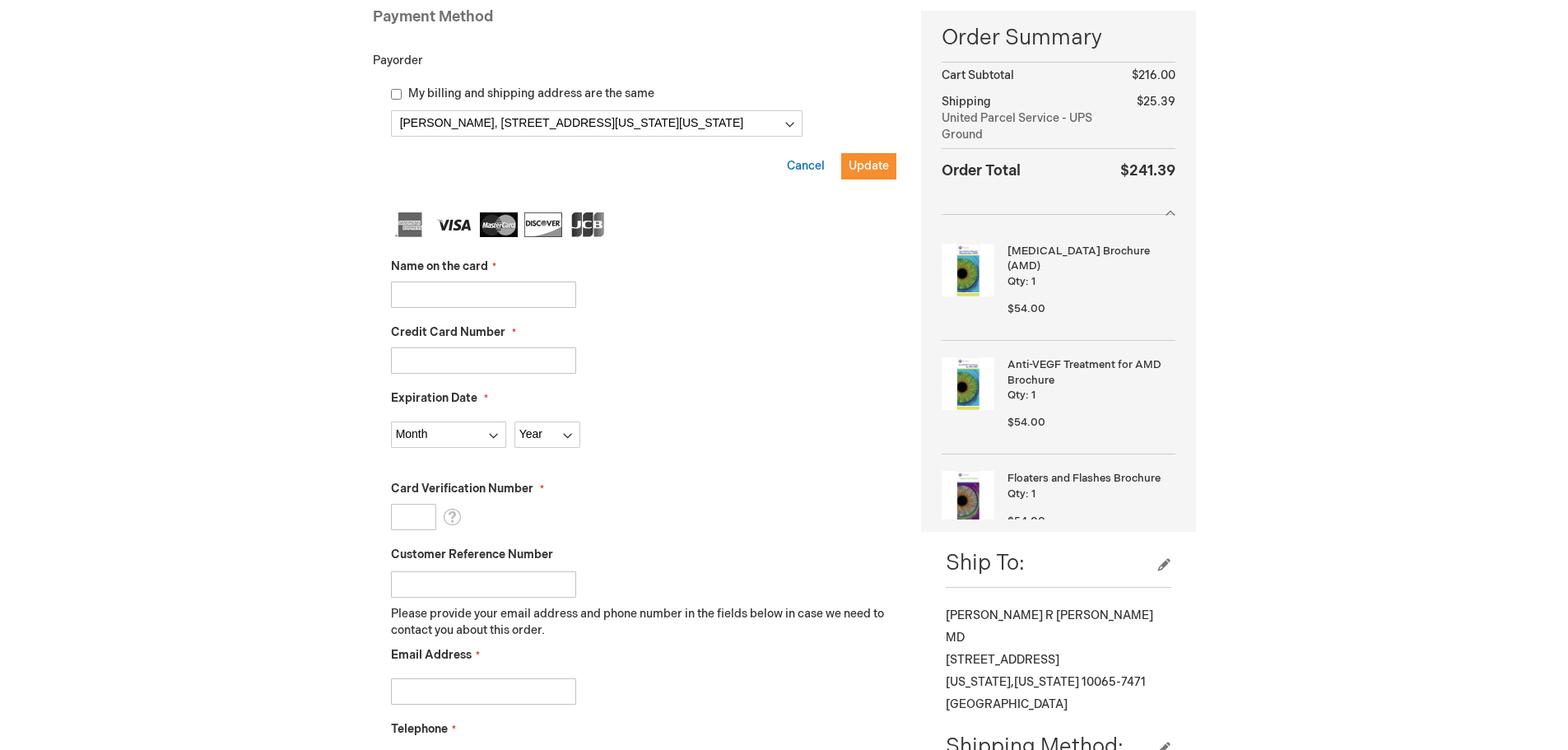
scroll to position [247, 0]
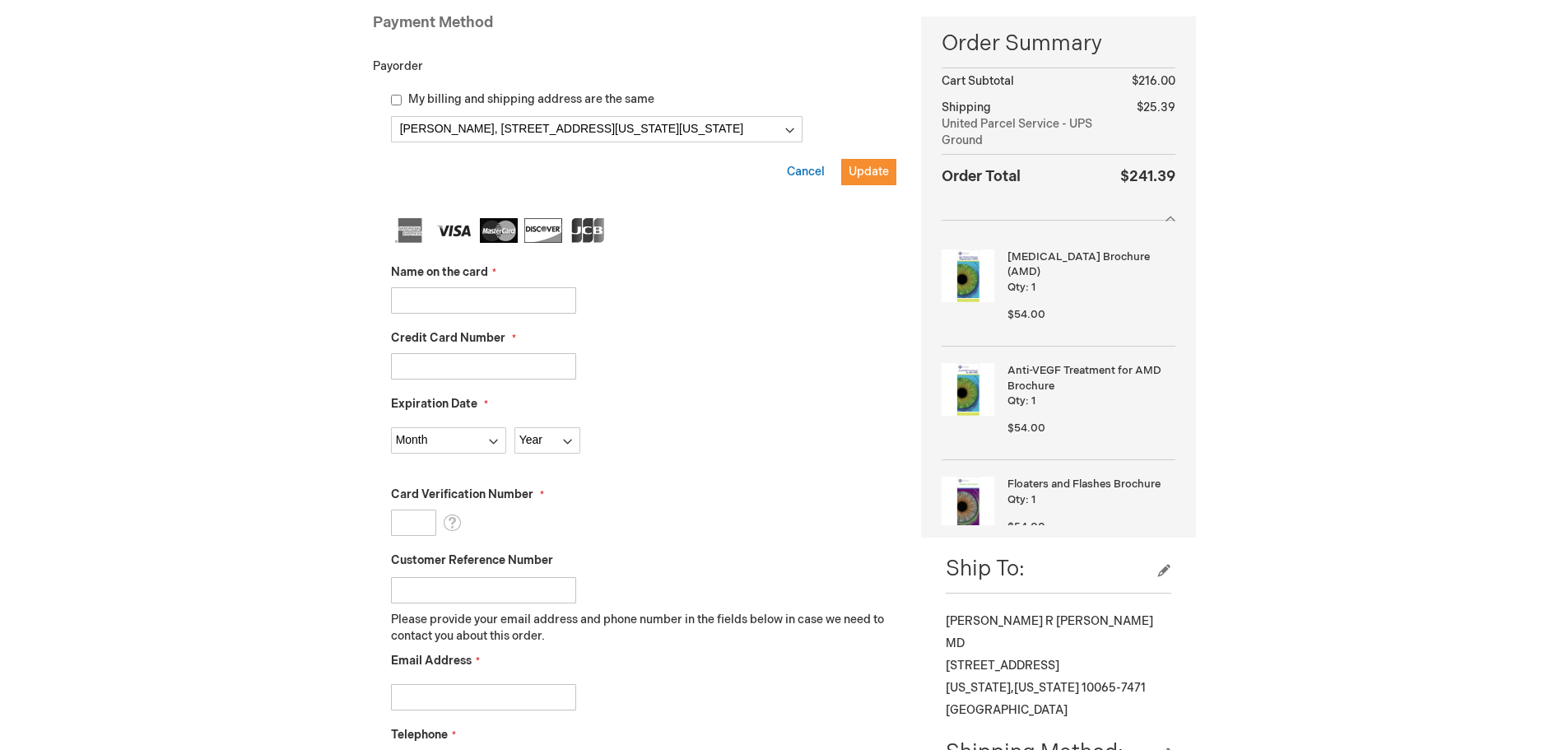
click at [510, 293] on input "Name on the card" at bounding box center [483, 301] width 186 height 27
type input "Kevin Stone"
type input "4788256312454877"
click at [459, 439] on select "Month 01 - January 02 - February 03 - March 04 - April 05 - May 06 - June 07 - …" at bounding box center [448, 440] width 115 height 27
select select "1"
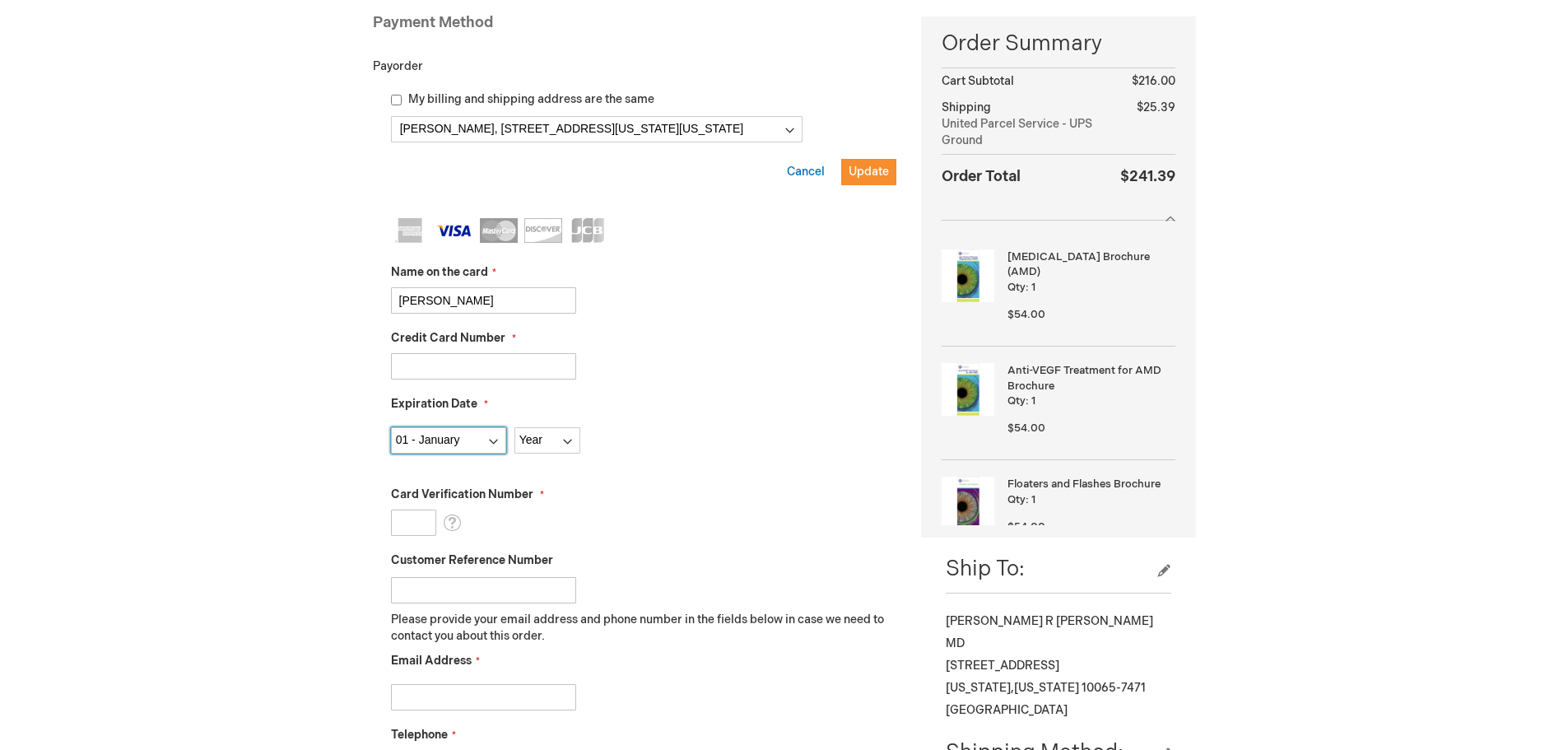
click at [391, 427] on select "Month 01 - January 02 - February 03 - March 04 - April 05 - May 06 - June 07 - …" at bounding box center [448, 440] width 115 height 27
click at [550, 449] on select "Year 2025 2026 2027 2028 2029 2030 2031 2032 2033 2034 2035" at bounding box center [547, 440] width 65 height 27
select select "2026"
click at [514, 427] on select "Year 2025 2026 2027 2028 2029 2030 2031 2032 2033 2034 2035" at bounding box center [547, 440] width 65 height 27
click at [422, 524] on input "Card Verification Number" at bounding box center [413, 523] width 45 height 27
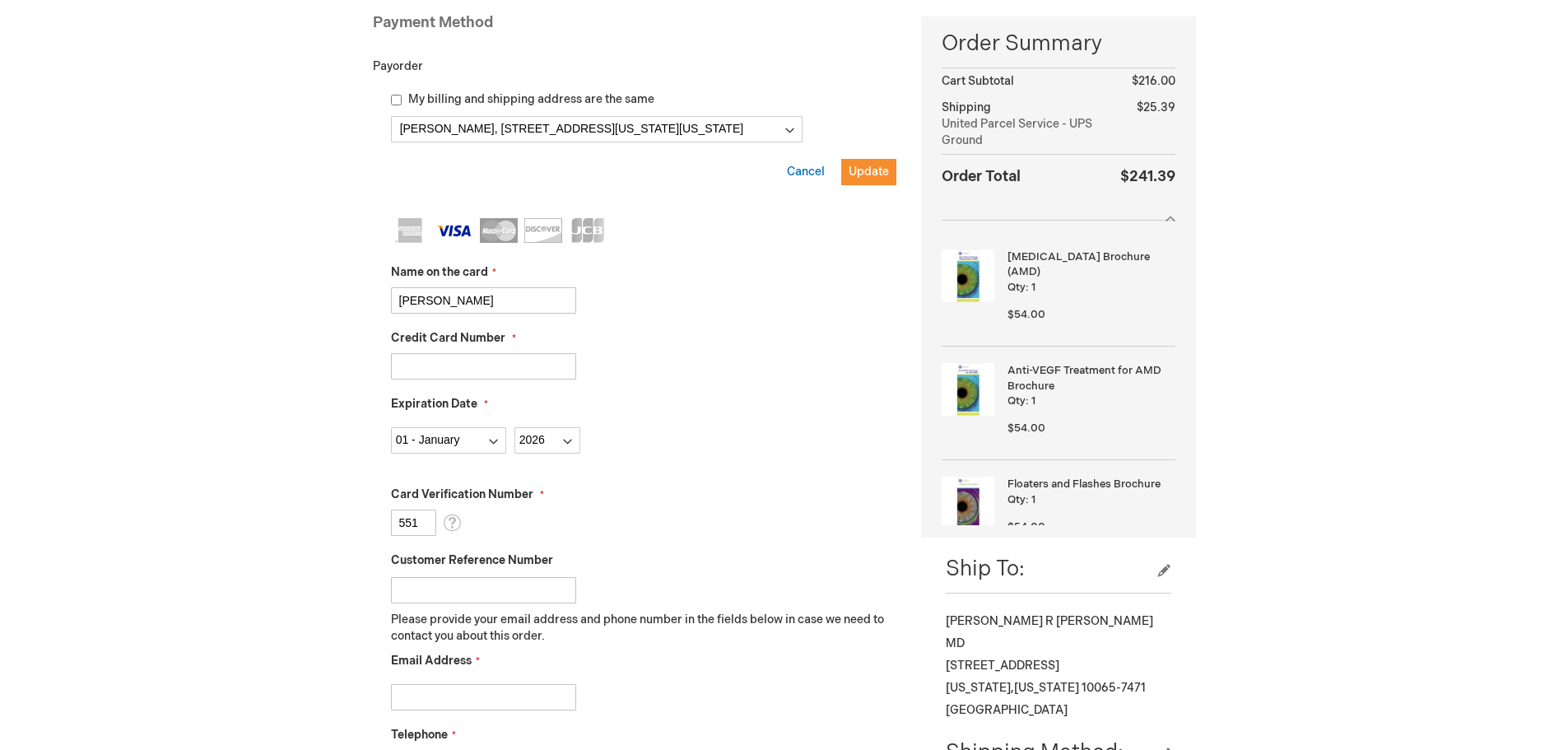
type input "551"
click at [445, 185] on div "Update Cancel" at bounding box center [643, 180] width 506 height 42
click at [796, 126] on select "Gaetano Barile, 210 E 64th St , New York, New York 10065-7471, United States Ga…" at bounding box center [597, 129] width 412 height 27
click at [402, 277] on span "Name on the card" at bounding box center [439, 272] width 97 height 14
click at [402, 287] on input "Kevin Stone" at bounding box center [483, 301] width 186 height 27
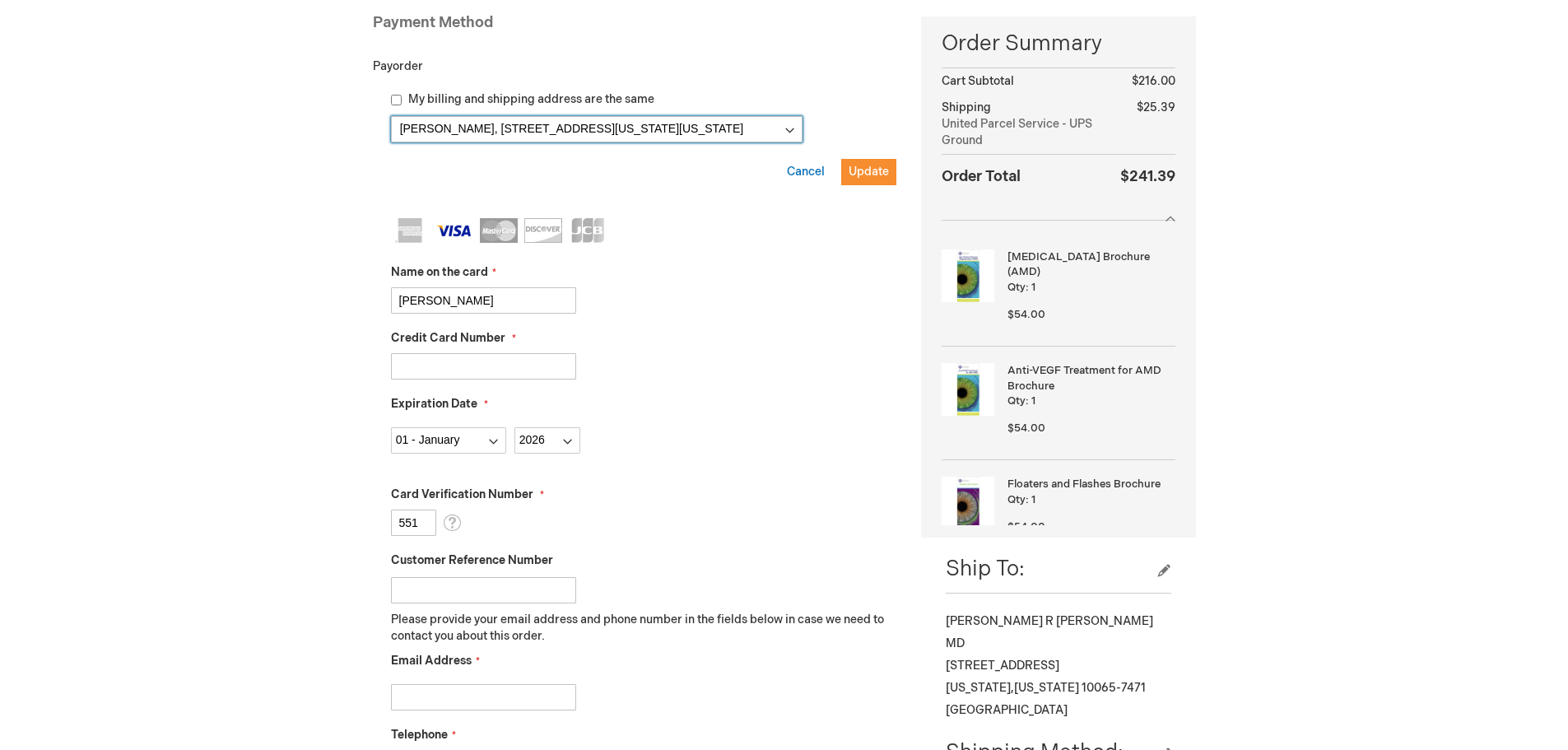
click at [790, 133] on select "Gaetano Barile, 210 E 64th St , New York, New York 10065-7471, United States Ga…" at bounding box center [597, 129] width 412 height 27
select select
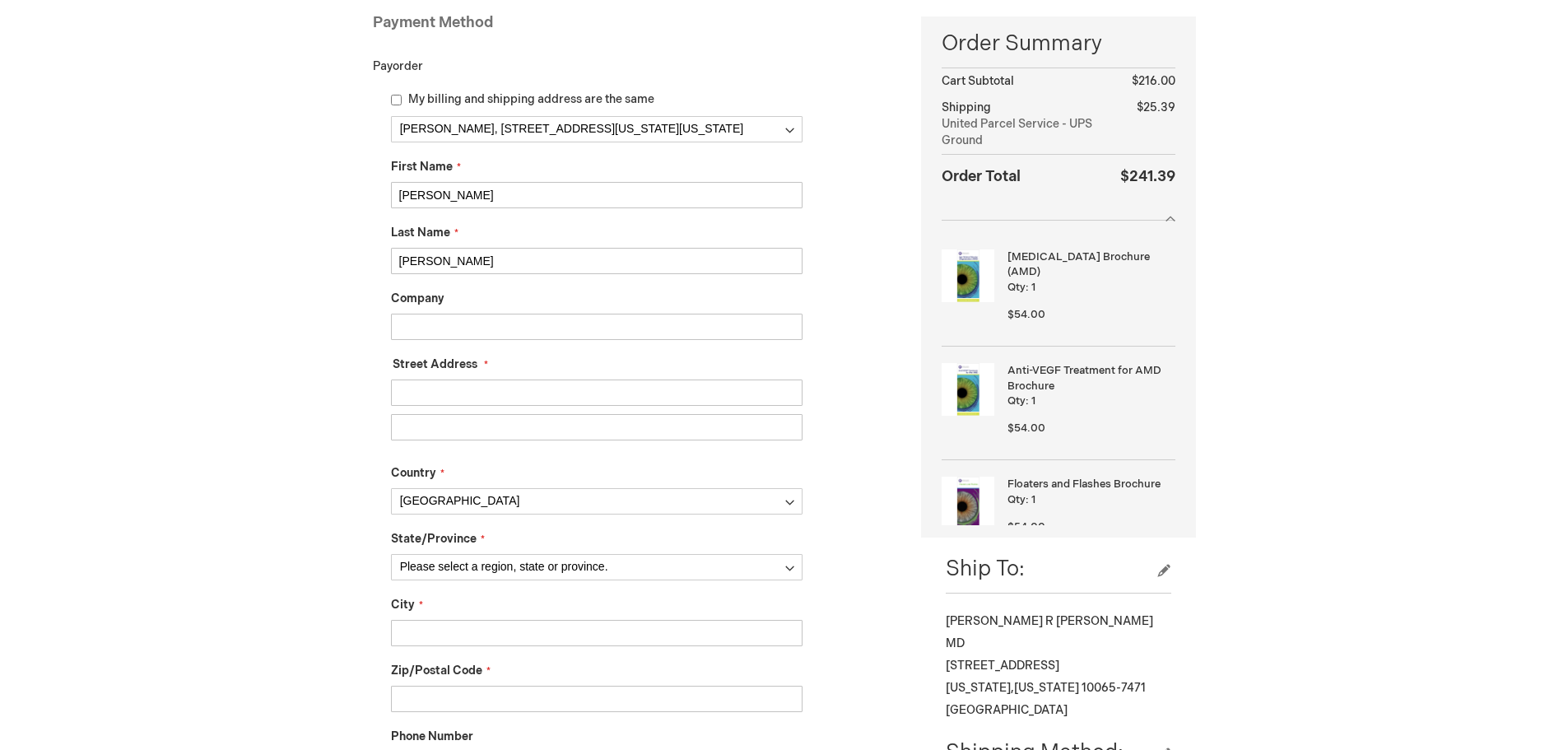
drag, startPoint x: 496, startPoint y: 197, endPoint x: 361, endPoint y: 203, distance: 135.1
type input "Kevin"
drag, startPoint x: 504, startPoint y: 265, endPoint x: 301, endPoint y: 276, distance: 203.3
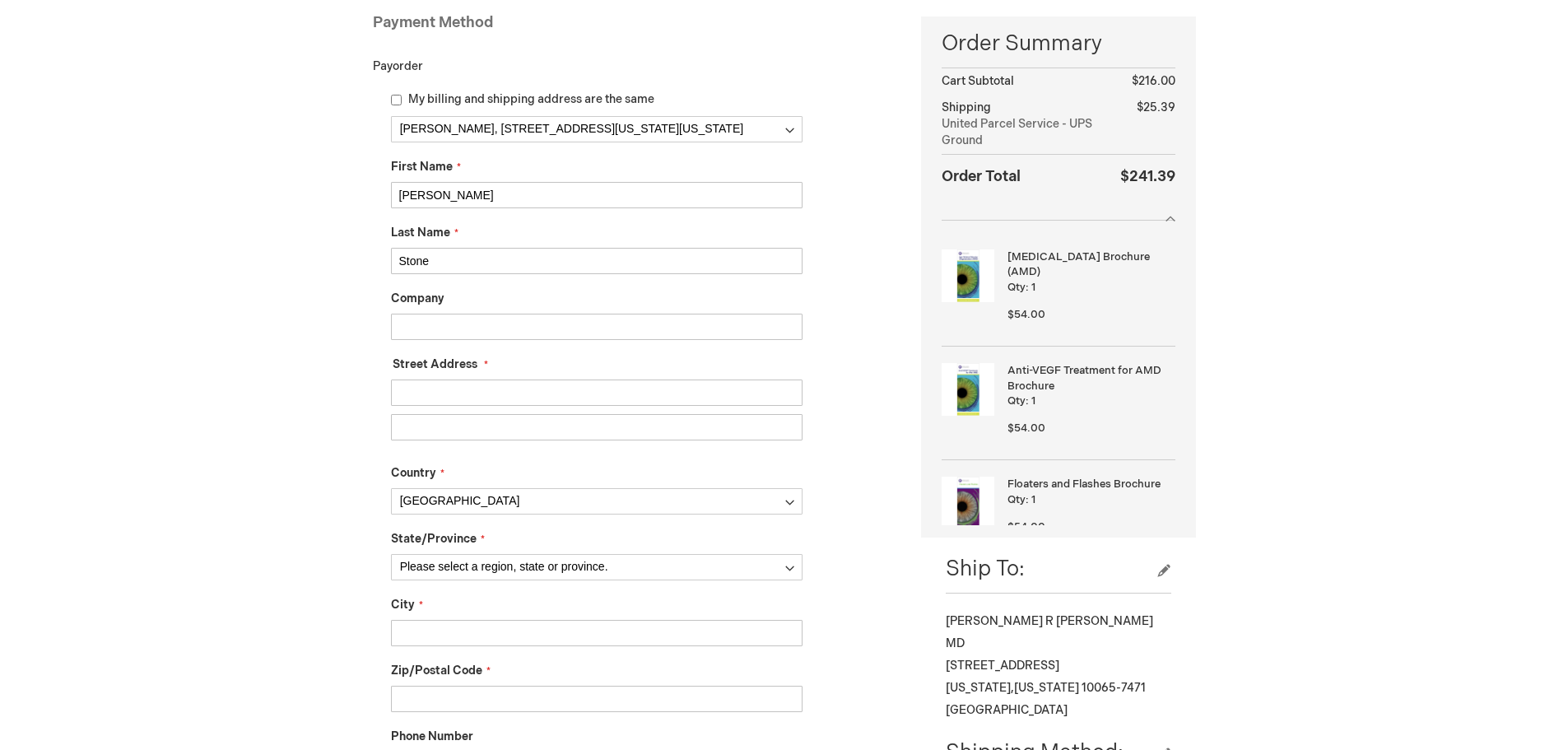
type input "Stone"
click at [453, 334] on input "Company" at bounding box center [597, 327] width 412 height 27
type input "Northwell"
click at [496, 375] on fieldset "Street Address Street Address: Line 1 Street Address: Line 2 Street Address: Li…" at bounding box center [597, 402] width 412 height 92
click at [496, 395] on input "Street Address: Line 1" at bounding box center [597, 393] width 412 height 27
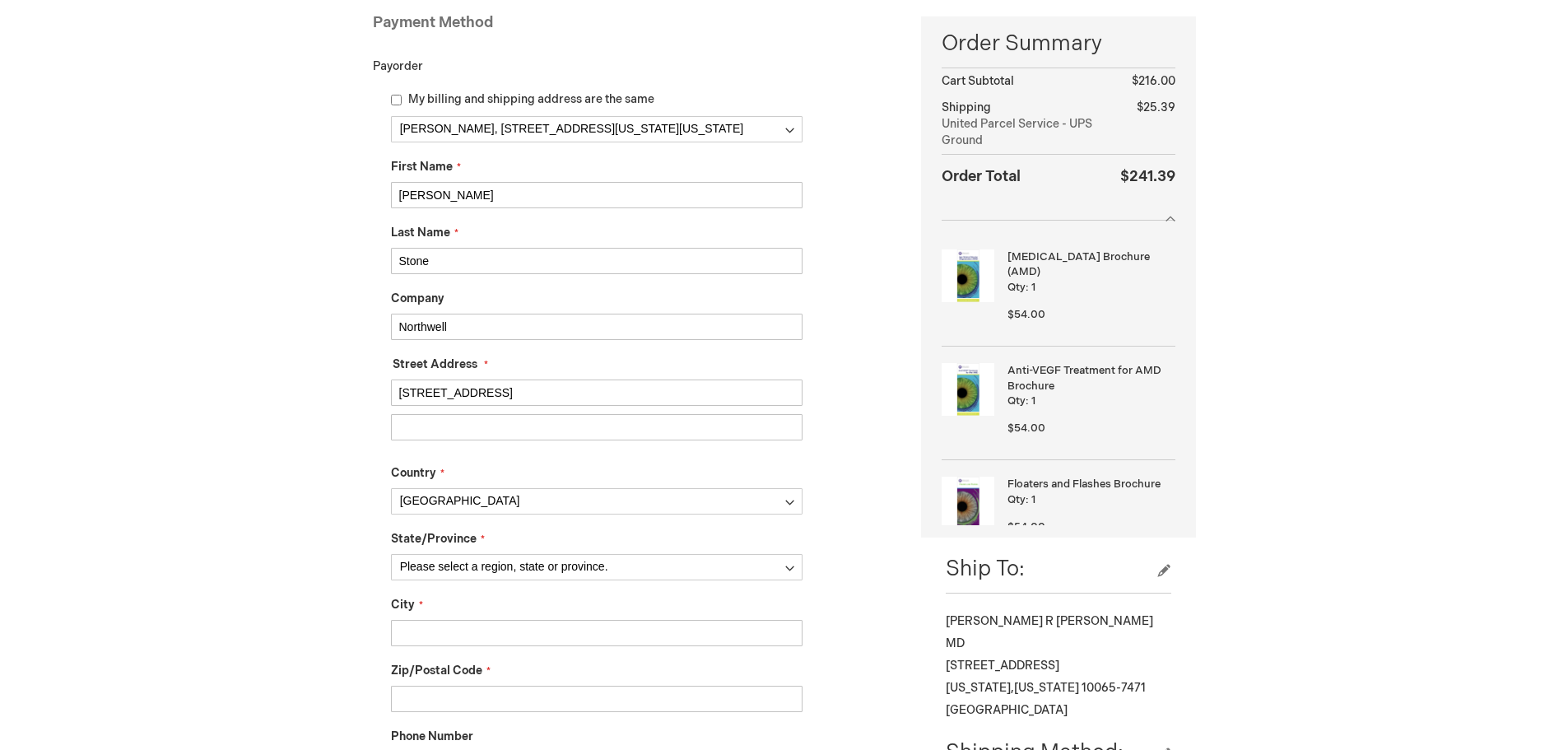
type input "600 Northern Blvd"
click at [476, 431] on input "Street Address: Line 2" at bounding box center [597, 427] width 412 height 27
type input "Suite 214"
click at [789, 566] on select "Please select a region, state or province. Alabama Alaska American Samoa Arizon…" at bounding box center [597, 568] width 412 height 27
select select "43"
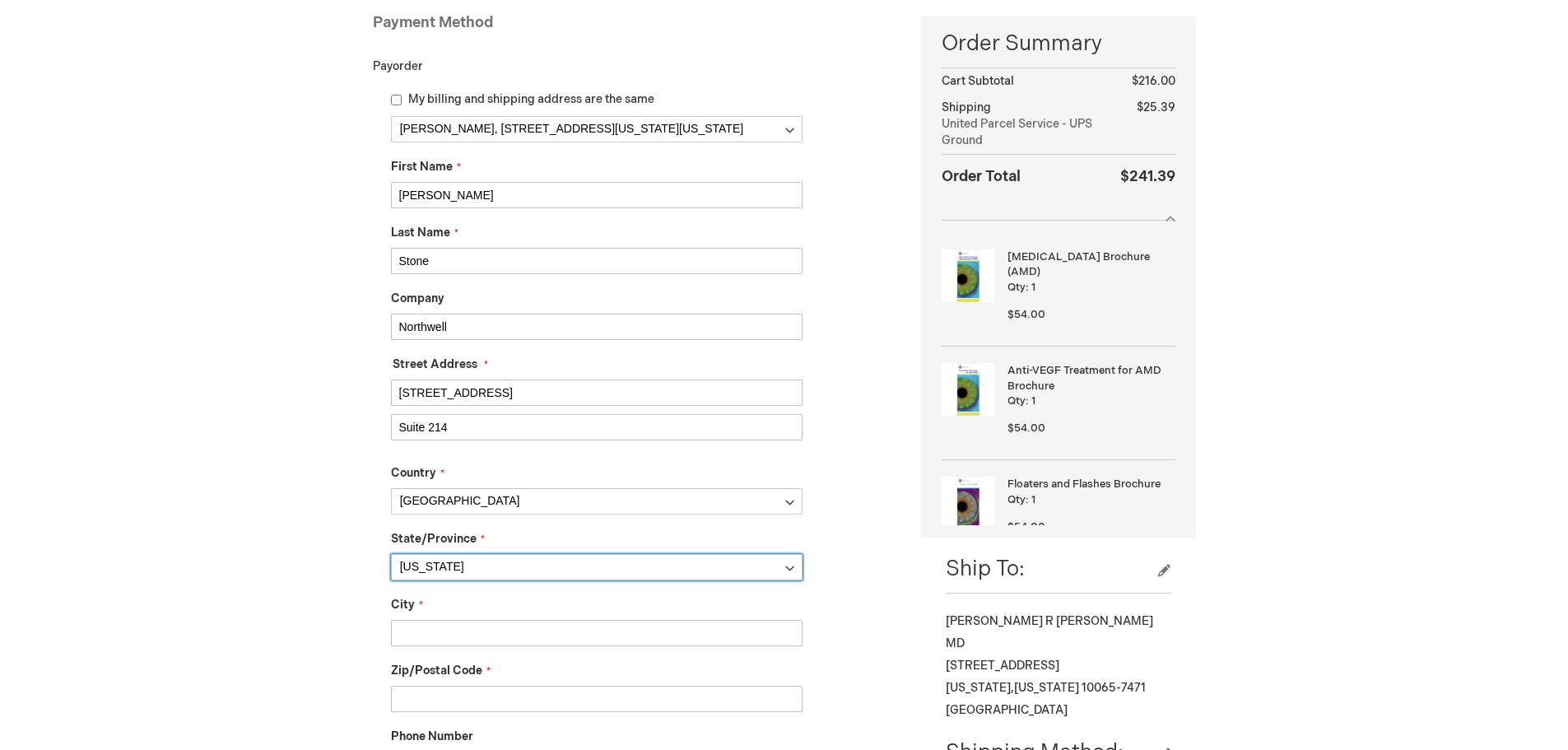
click at [391, 555] on select "Please select a region, state or province. Alabama Alaska American Samoa Arizon…" at bounding box center [597, 568] width 412 height 27
click at [461, 634] on input "City" at bounding box center [597, 633] width 412 height 27
click at [423, 631] on input "Graet Neck" at bounding box center [597, 633] width 412 height 27
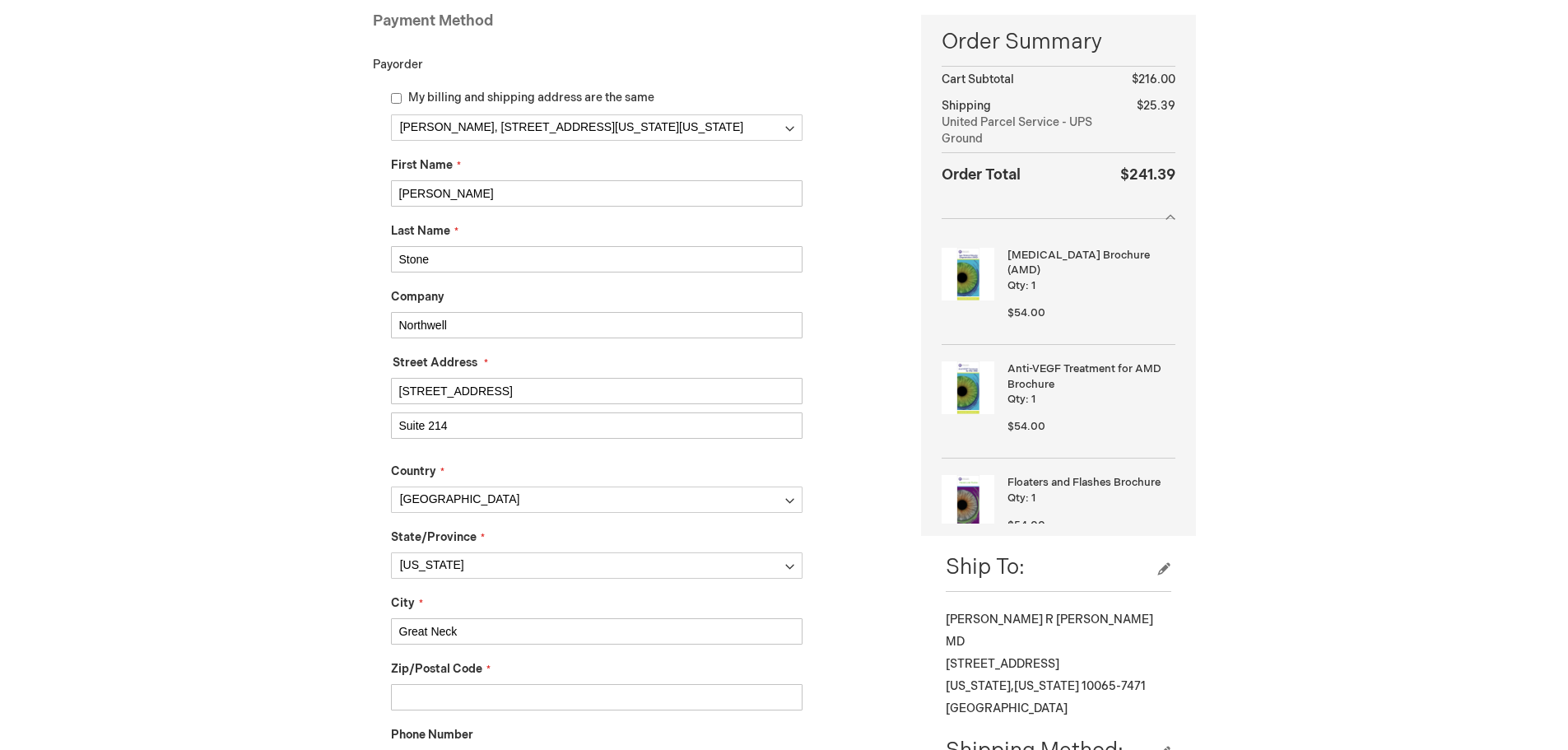
scroll to position [494, 0]
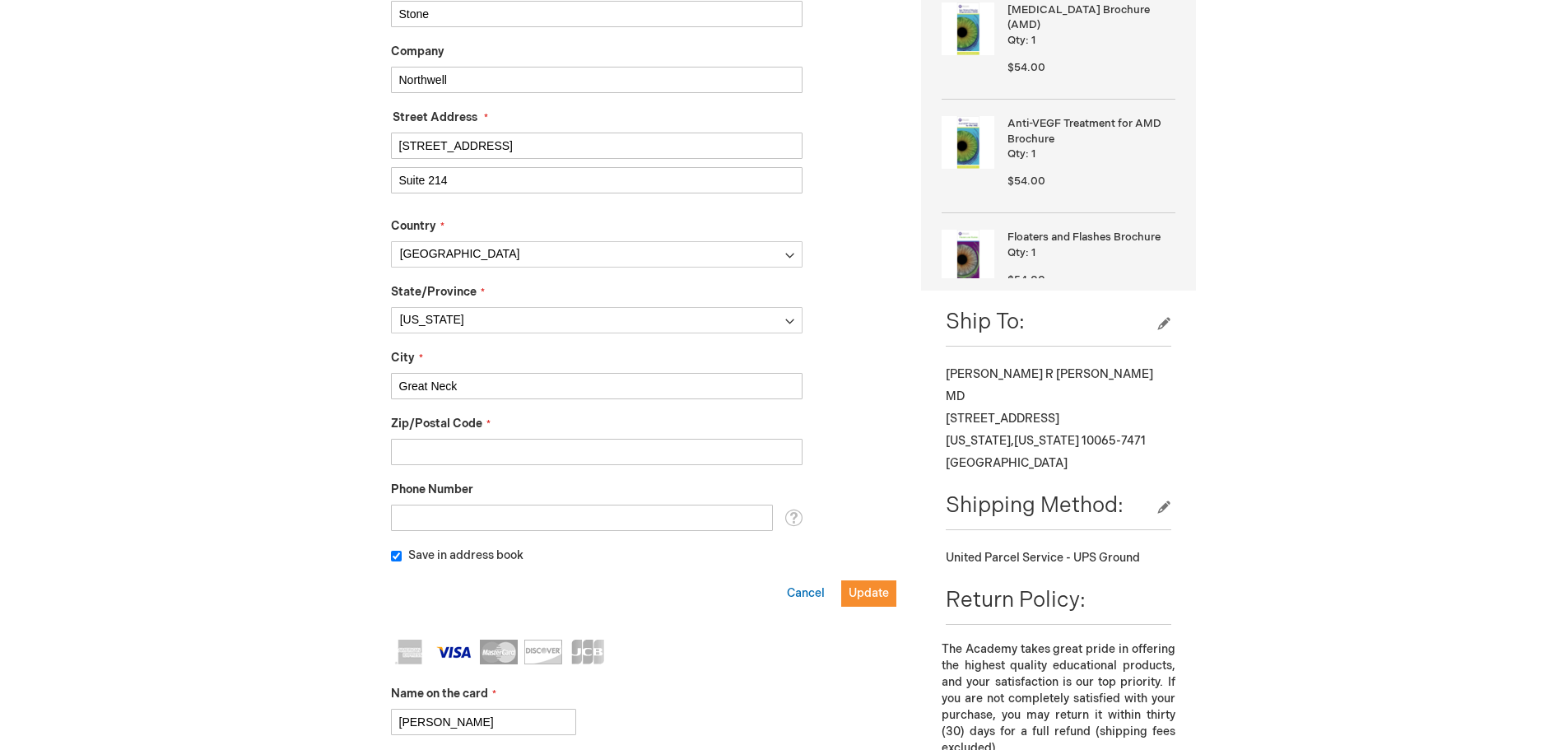
type input "Great Neck"
click at [431, 448] on input "Zip/Postal Code" at bounding box center [597, 452] width 412 height 27
type input "11021"
click at [868, 595] on span "Update" at bounding box center [869, 593] width 41 height 14
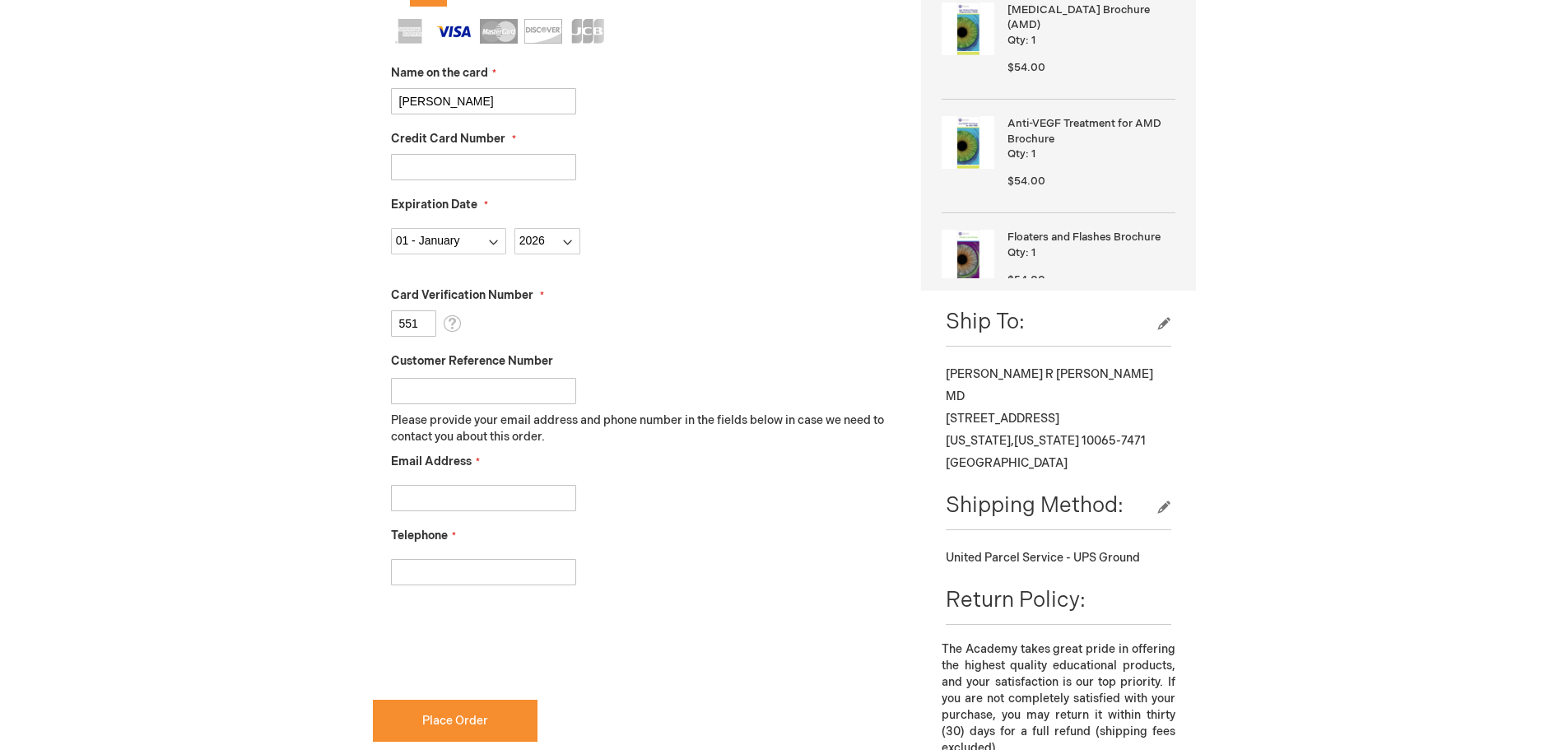
click at [496, 494] on input "Email Address" at bounding box center [483, 498] width 186 height 27
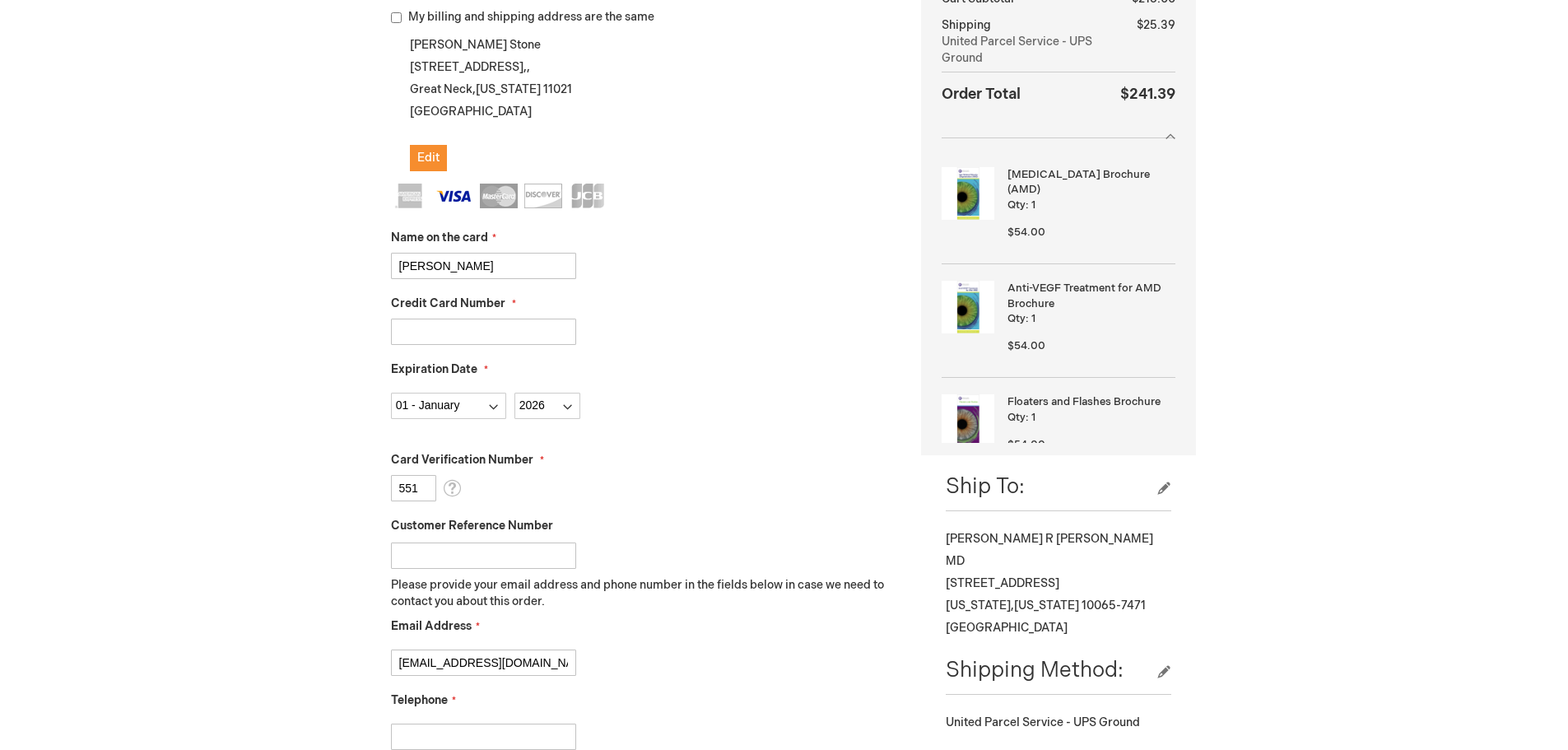
scroll to position [741, 0]
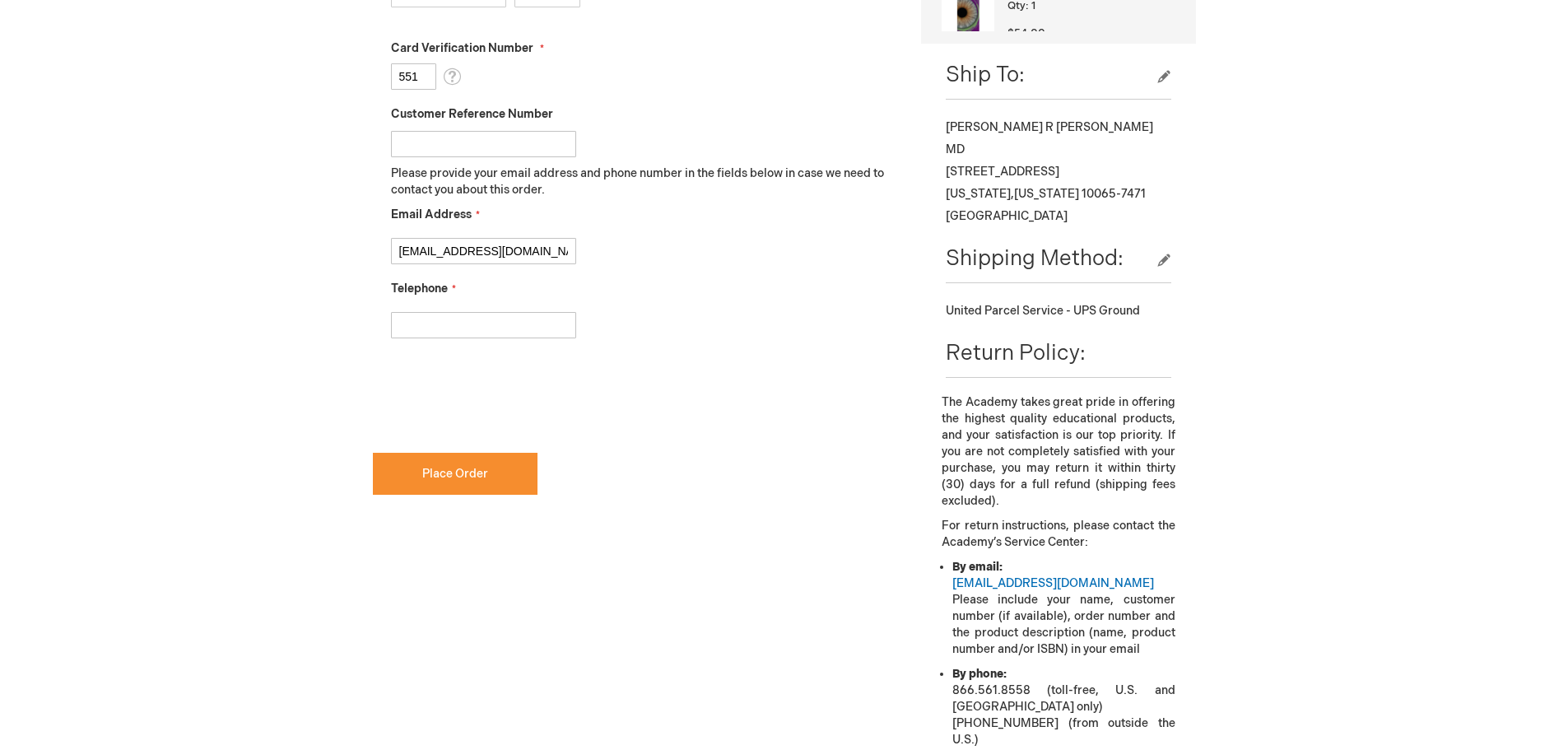
type input "kstone@northwell.edu"
click at [437, 319] on input "Telephone" at bounding box center [483, 325] width 186 height 27
type input "5164594013"
checkbox input "true"
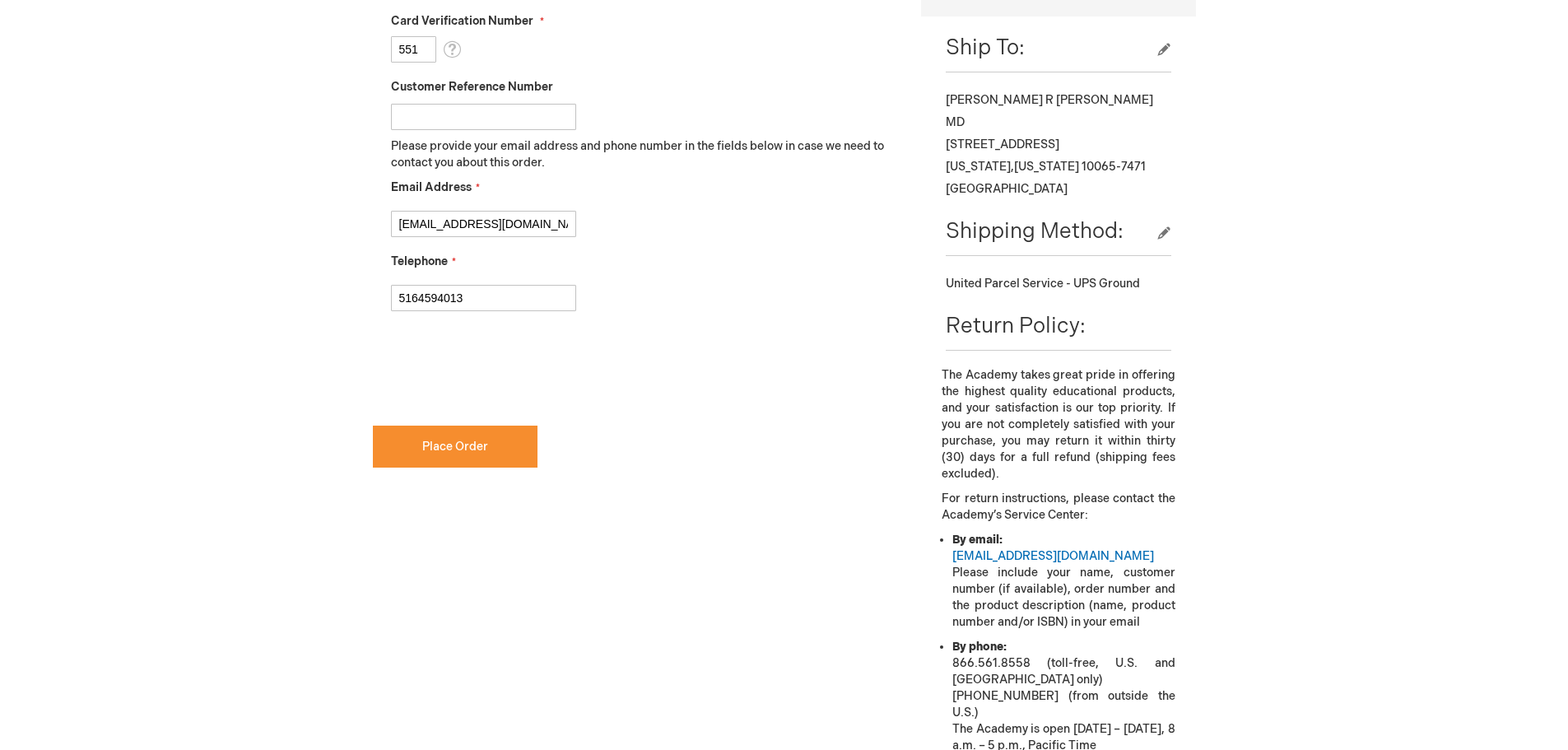
scroll to position [906, 0]
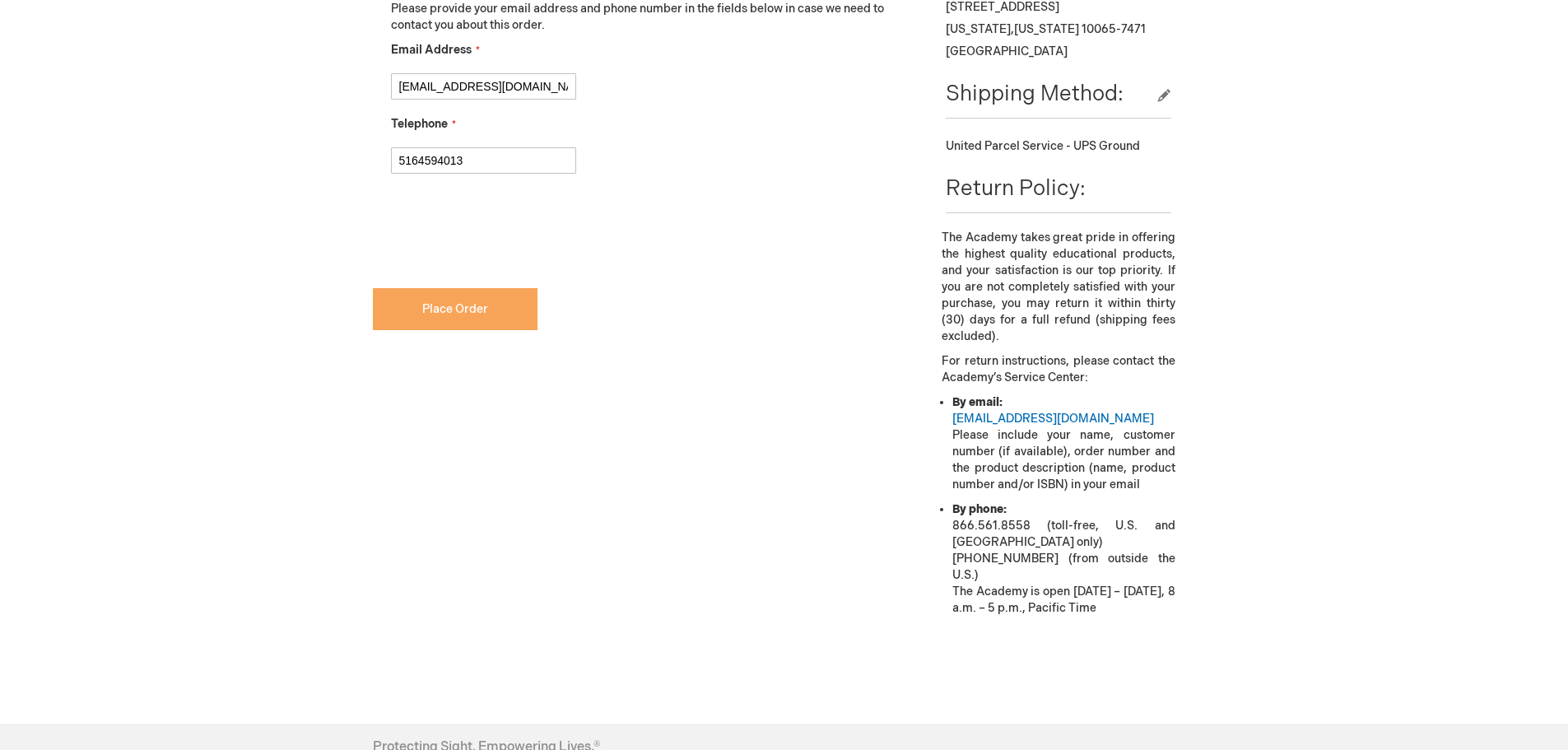
click at [426, 302] on span "Place Order" at bounding box center [455, 310] width 65 height 14
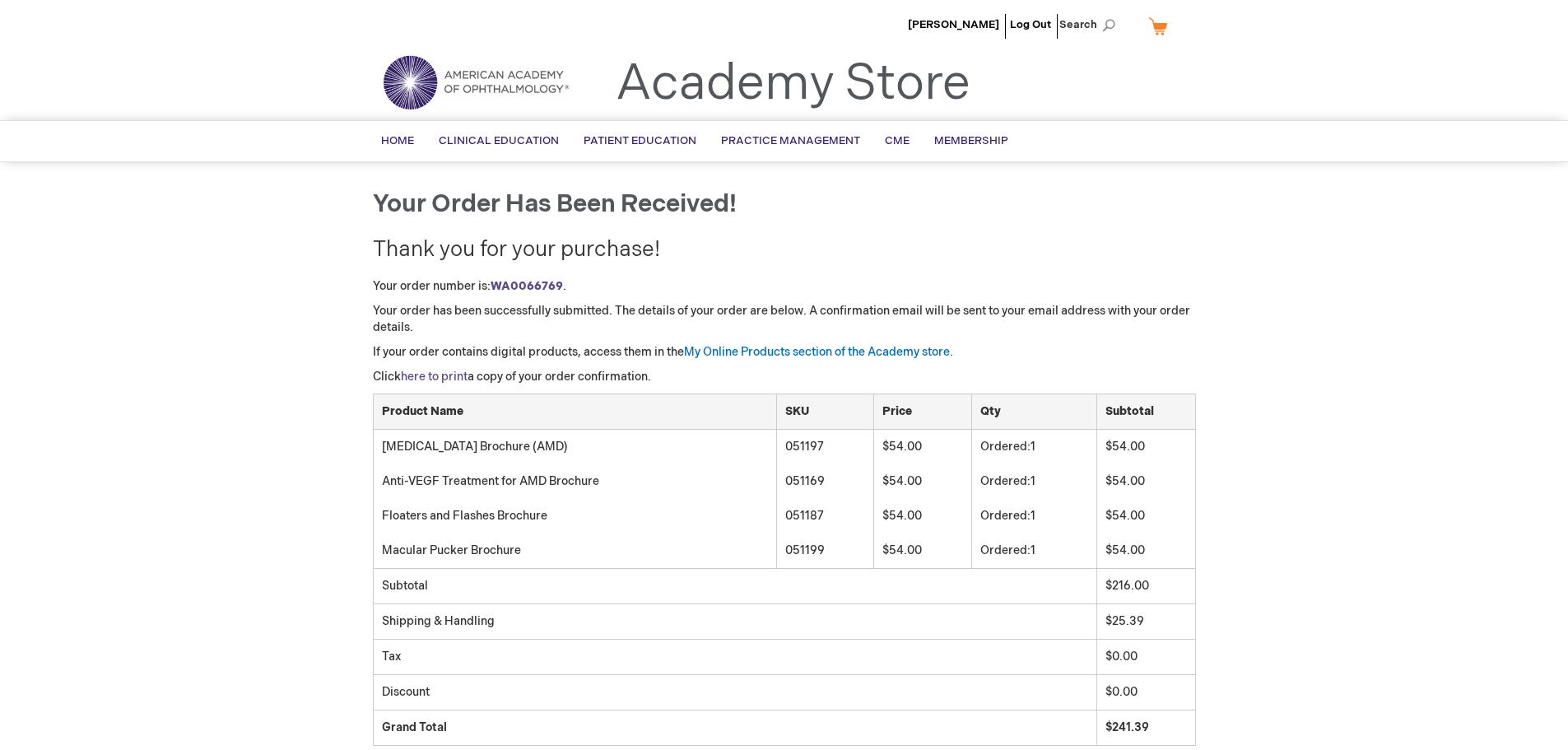
click at [449, 378] on link "here to print" at bounding box center [433, 377] width 66 height 14
click at [1036, 26] on link "Log Out" at bounding box center [1031, 24] width 42 height 13
